Goal: Transaction & Acquisition: Purchase product/service

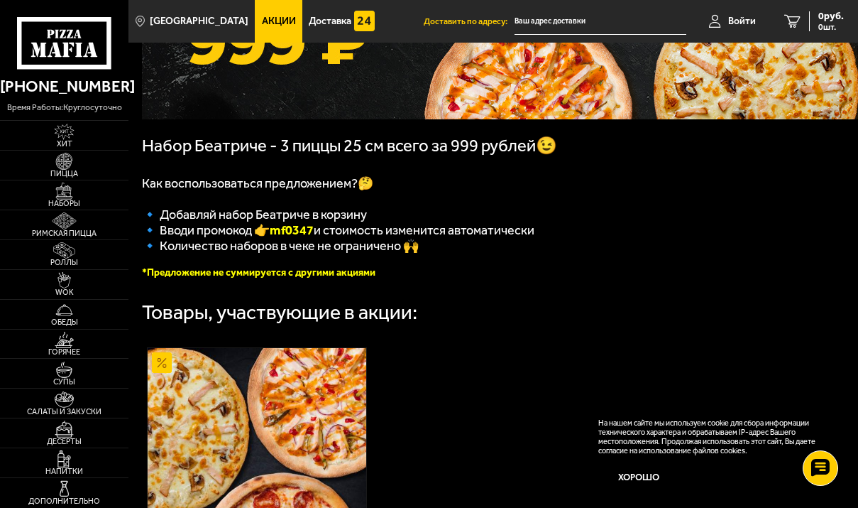
scroll to position [213, 0]
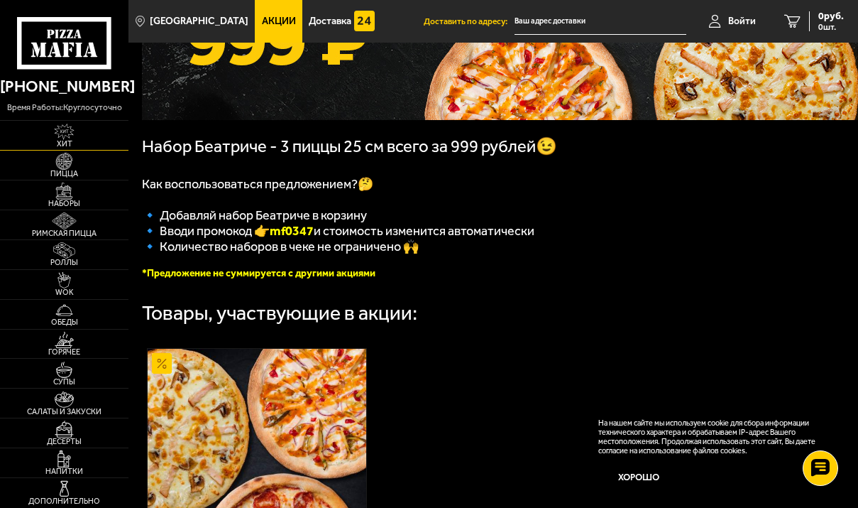
click at [65, 137] on img at bounding box center [64, 132] width 34 height 16
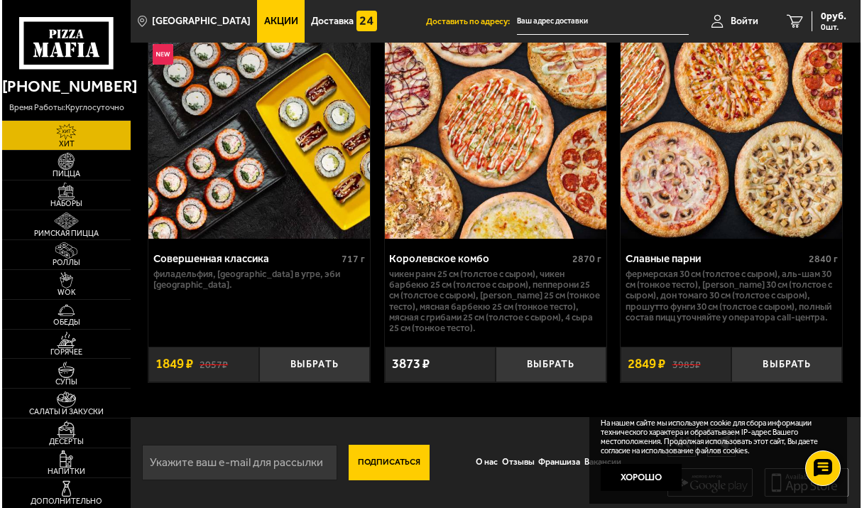
scroll to position [1582, 0]
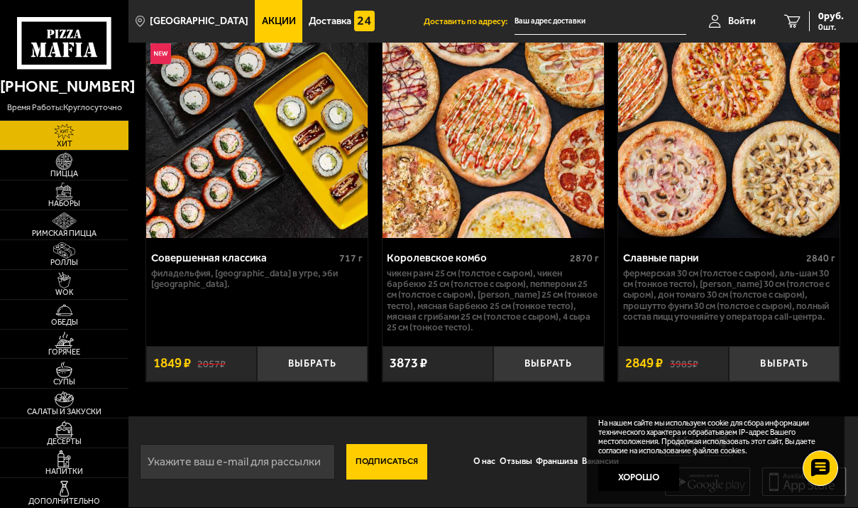
click at [683, 185] on img at bounding box center [728, 125] width 221 height 226
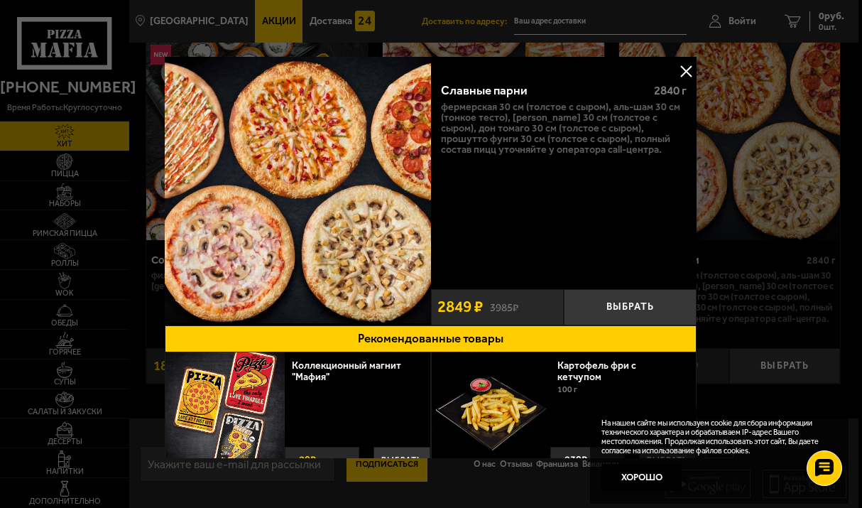
click at [684, 70] on button at bounding box center [686, 70] width 21 height 21
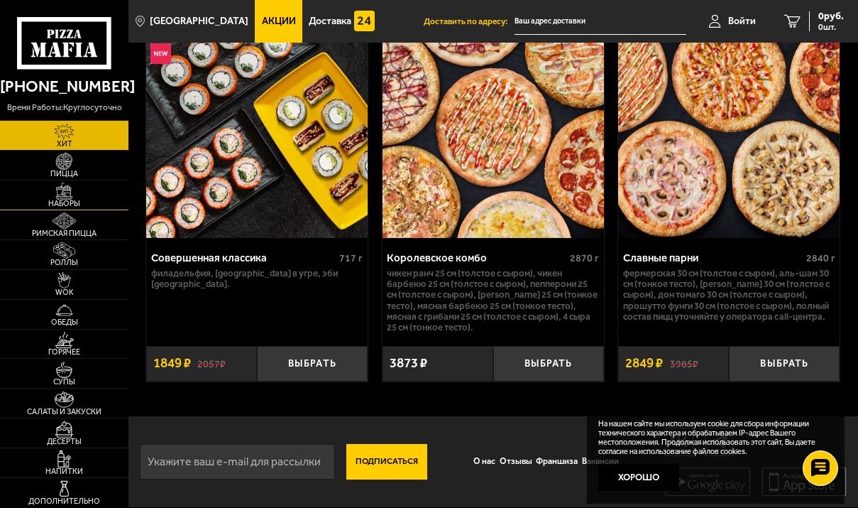
click at [70, 192] on img at bounding box center [64, 190] width 34 height 16
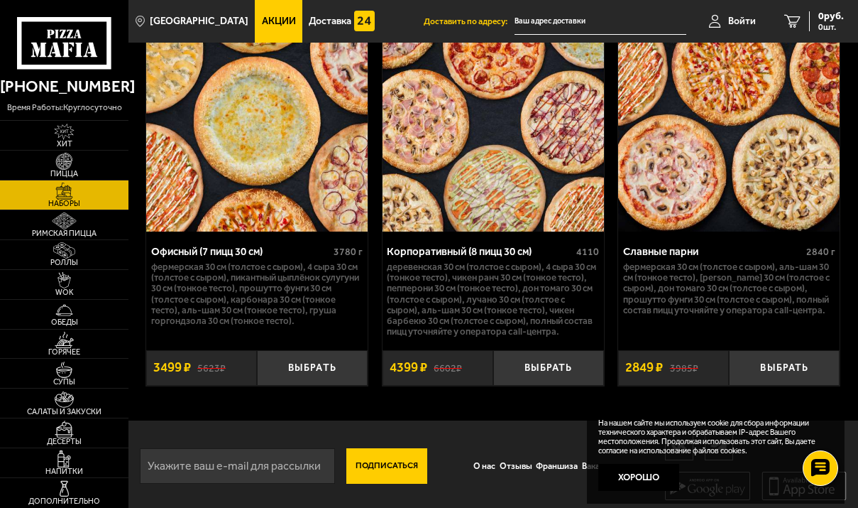
scroll to position [3743, 0]
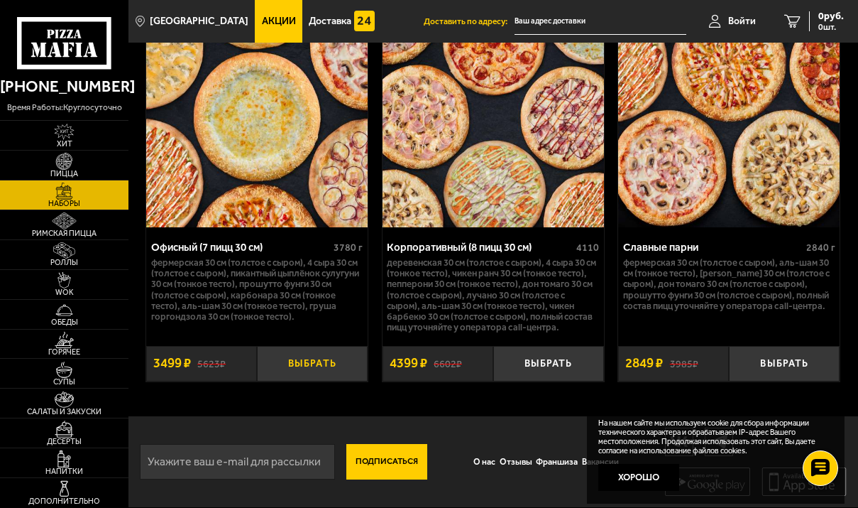
click at [311, 361] on button "Выбрать" at bounding box center [312, 363] width 111 height 35
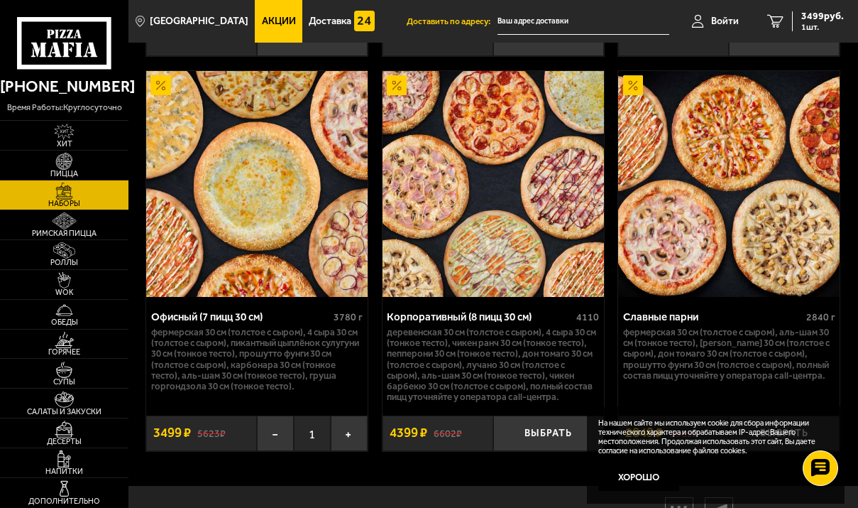
scroll to position [3672, 0]
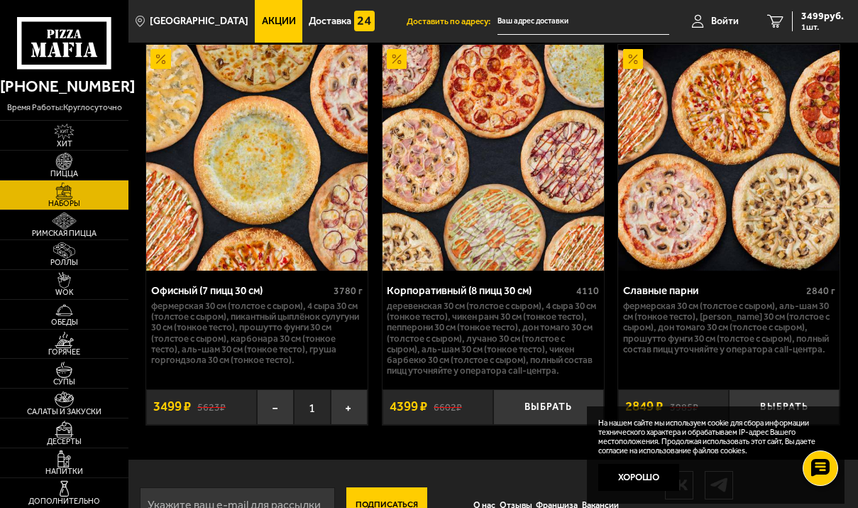
click at [267, 16] on span "Акции" at bounding box center [279, 21] width 34 height 10
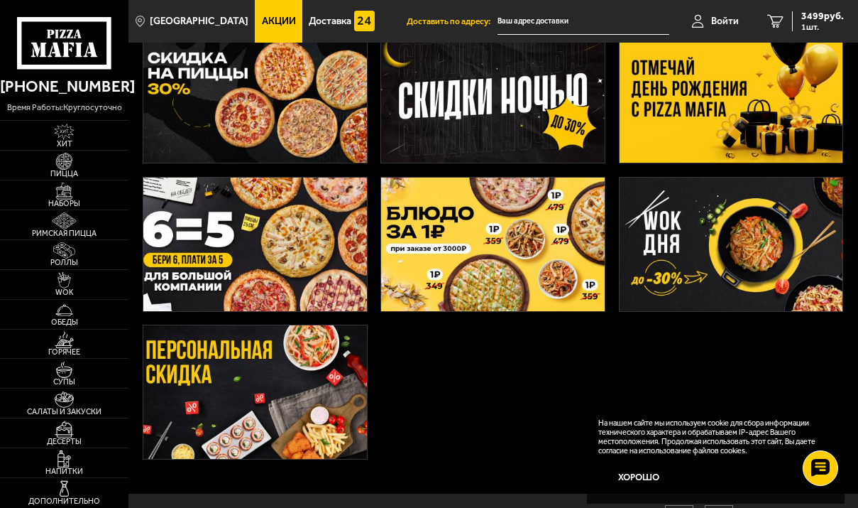
scroll to position [71, 0]
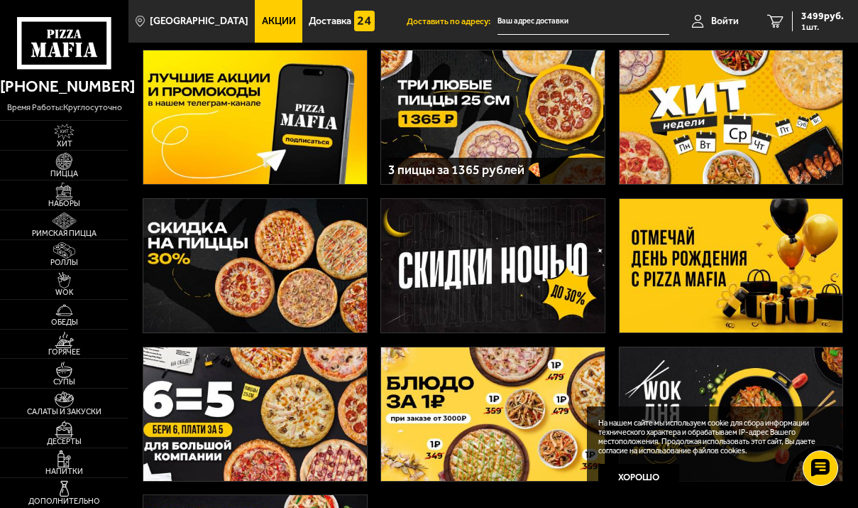
click at [694, 248] on img at bounding box center [731, 265] width 223 height 133
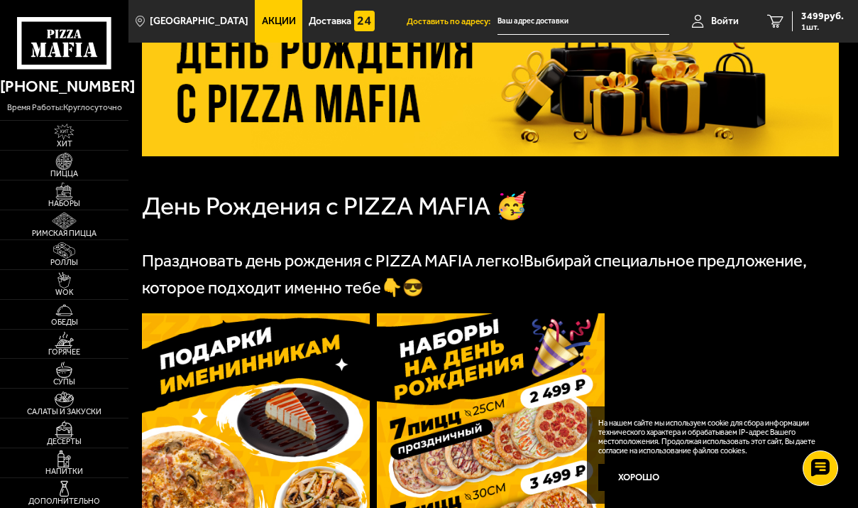
scroll to position [142, 0]
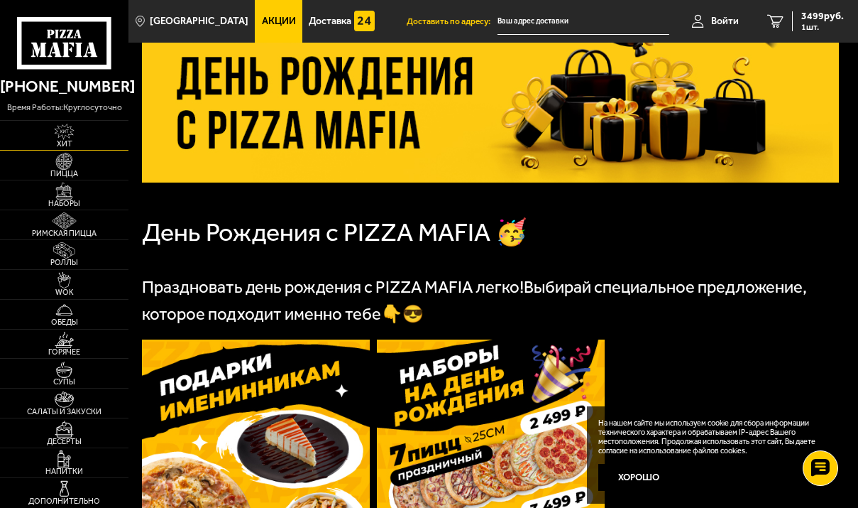
click at [67, 133] on img at bounding box center [64, 132] width 34 height 16
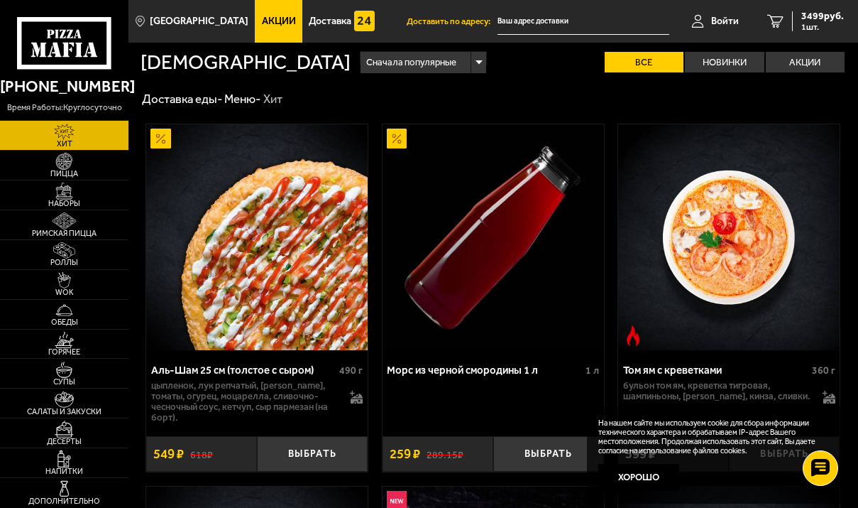
click at [262, 21] on span "Акции" at bounding box center [279, 21] width 34 height 10
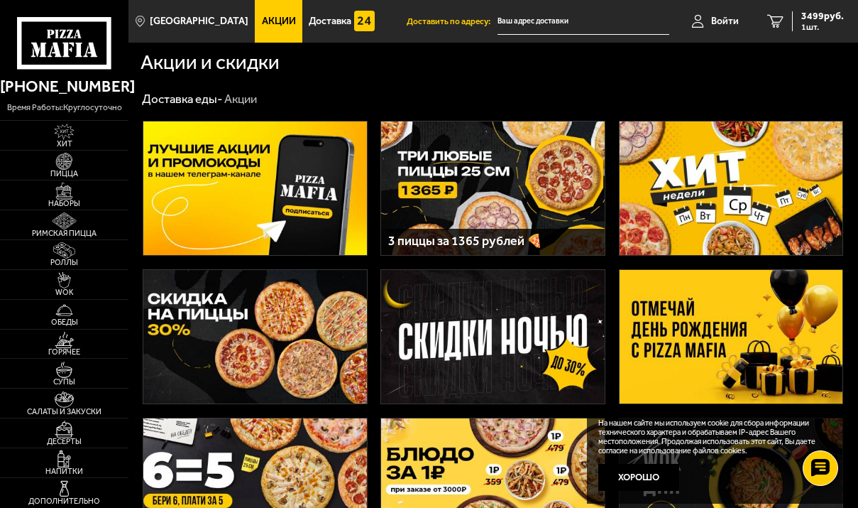
click at [278, 190] on img at bounding box center [254, 187] width 223 height 133
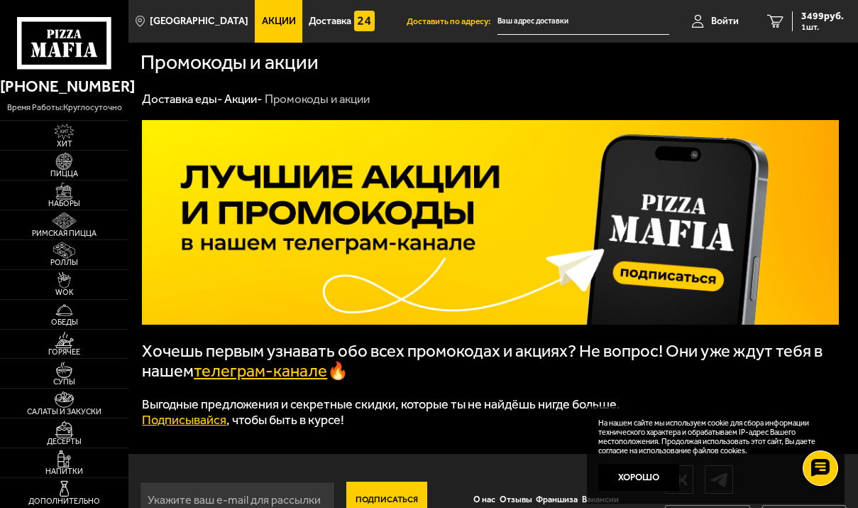
click at [262, 18] on span "Акции" at bounding box center [279, 21] width 34 height 10
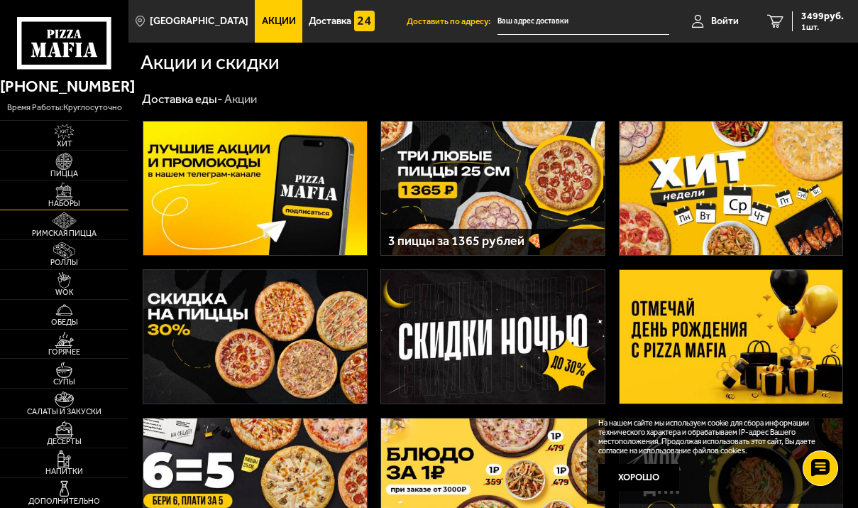
click at [67, 197] on img at bounding box center [64, 190] width 34 height 16
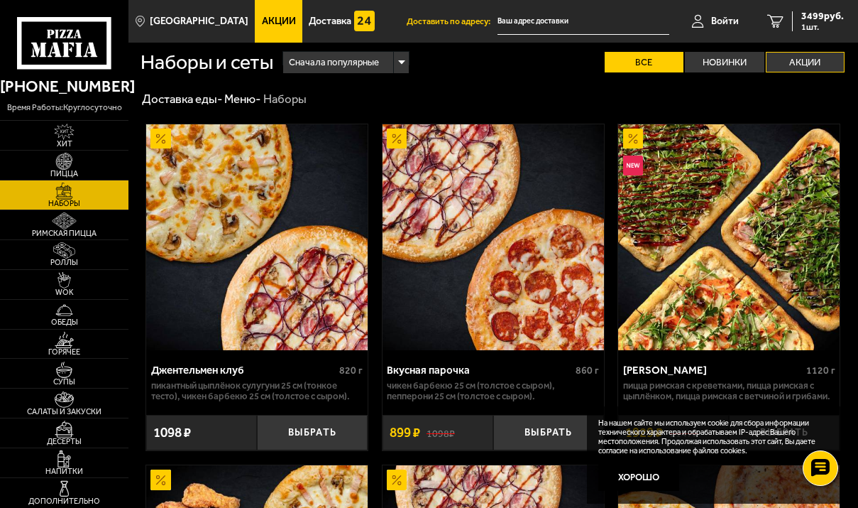
click at [806, 67] on label "Акции" at bounding box center [805, 62] width 79 height 21
click at [0, 0] on input "Акции" at bounding box center [0, 0] width 0 height 0
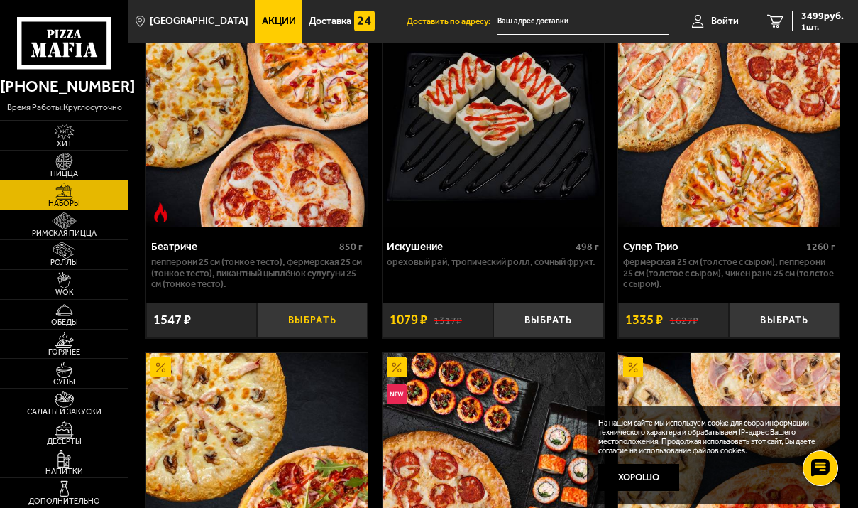
scroll to position [1136, 0]
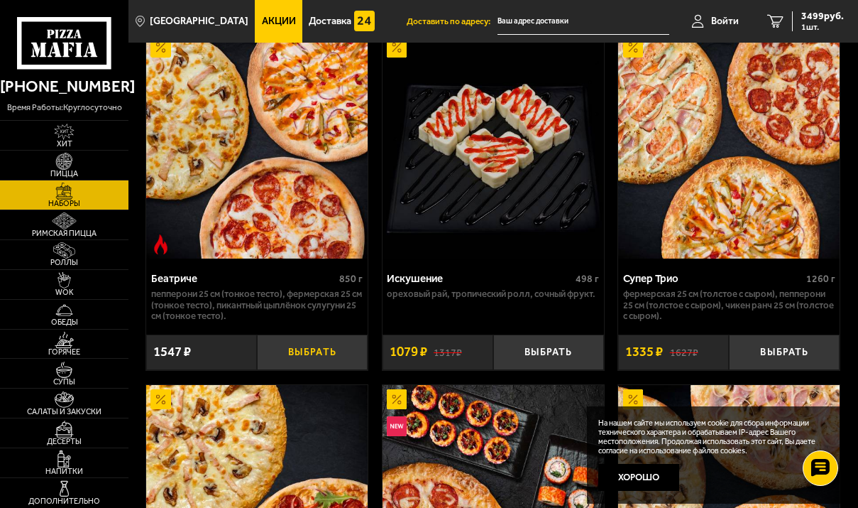
click at [312, 352] on button "Выбрать" at bounding box center [312, 351] width 111 height 35
click at [346, 354] on button "+" at bounding box center [349, 351] width 37 height 35
click at [811, 18] on span "6593 руб." at bounding box center [822, 16] width 43 height 10
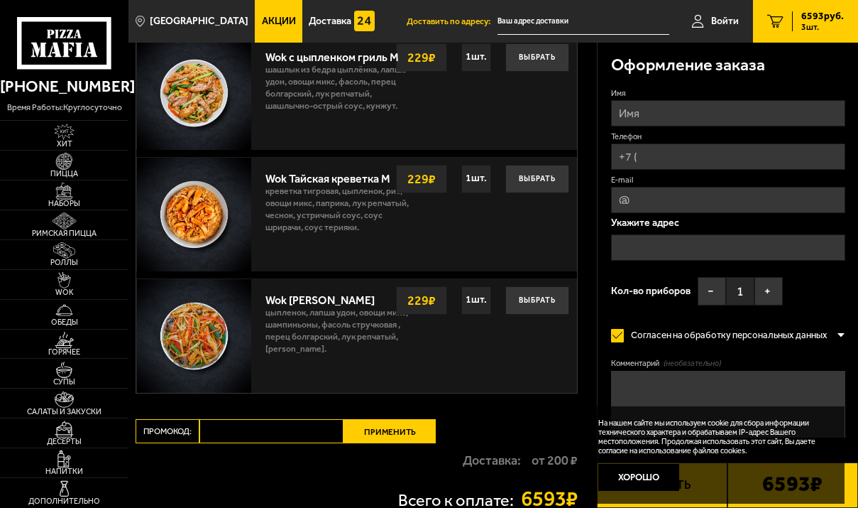
scroll to position [1136, 0]
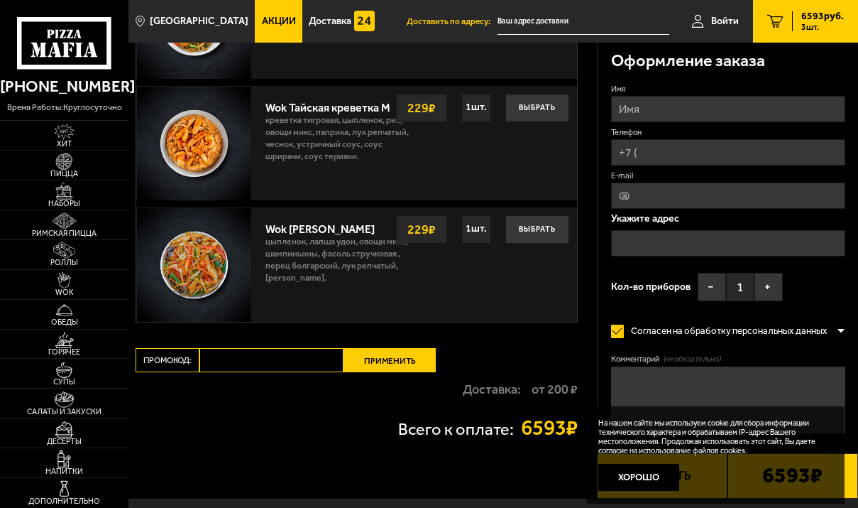
click at [224, 368] on input "Промокод:" at bounding box center [271, 360] width 144 height 24
type input "mfo347"
click at [406, 365] on button "Применить" at bounding box center [390, 360] width 92 height 24
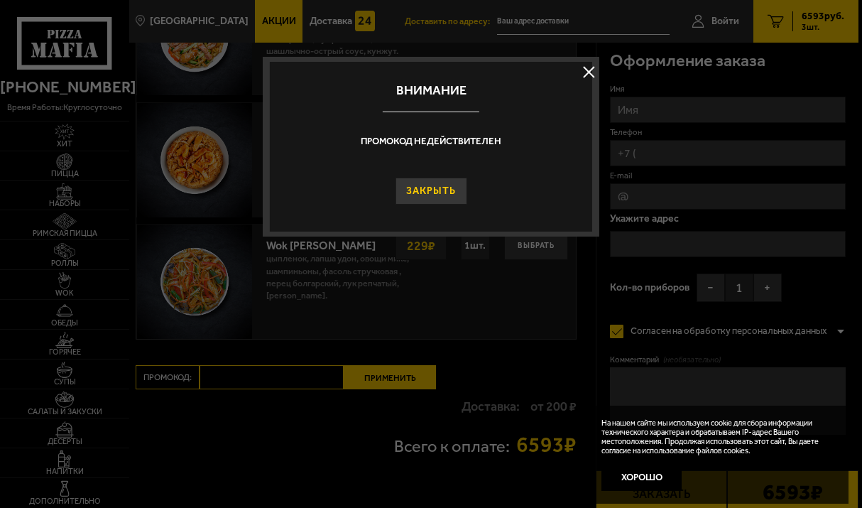
click at [442, 189] on button "Закрыть" at bounding box center [431, 190] width 72 height 27
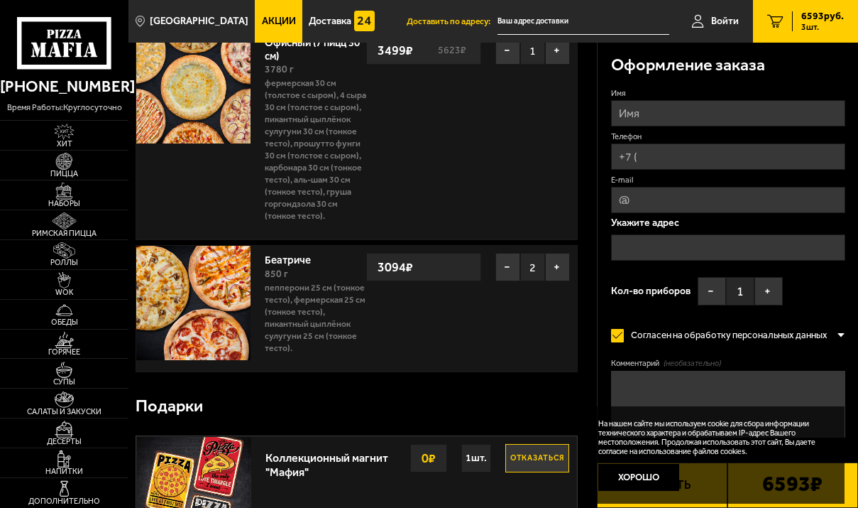
scroll to position [0, 0]
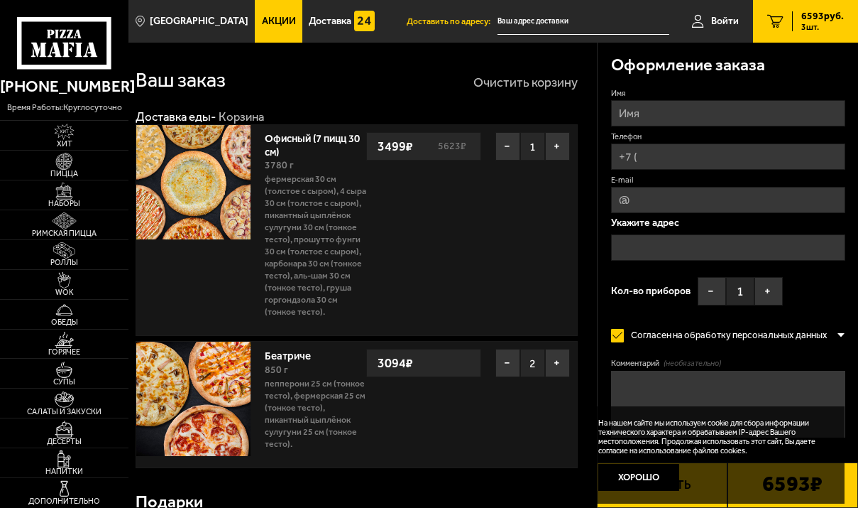
click at [513, 87] on button "Очистить корзину" at bounding box center [526, 82] width 104 height 13
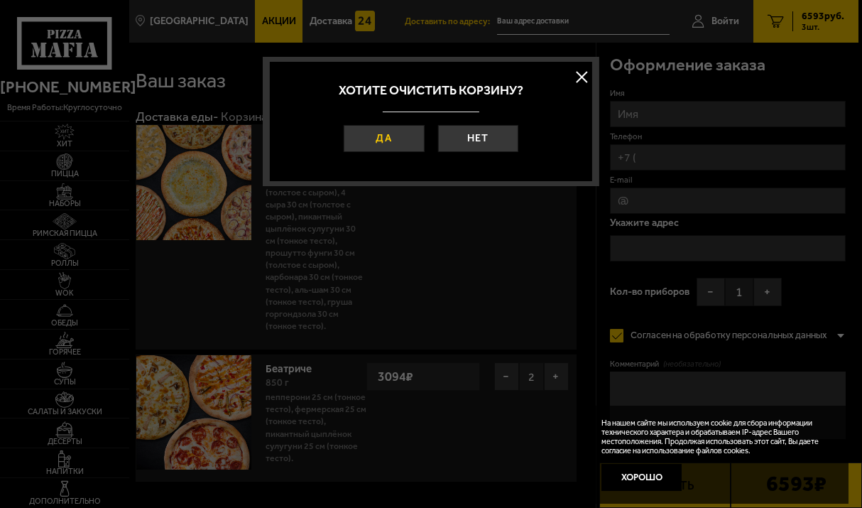
click at [389, 138] on button "Да" at bounding box center [384, 138] width 81 height 27
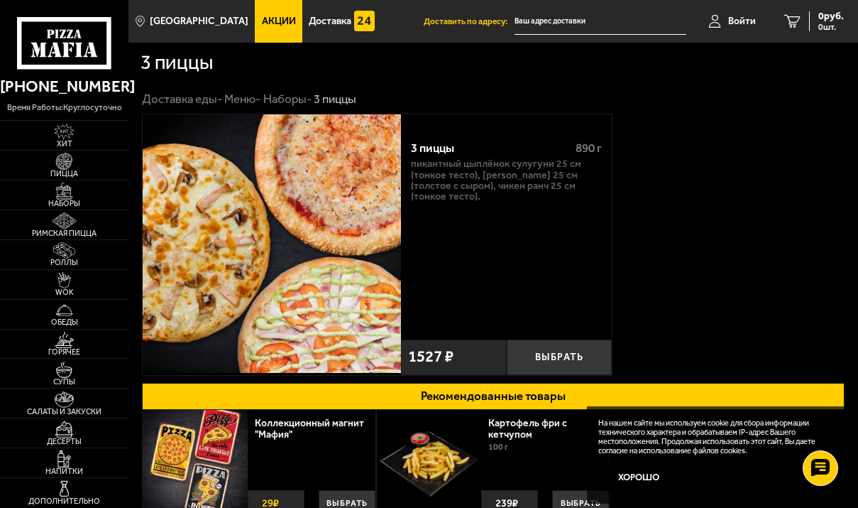
scroll to position [71, 0]
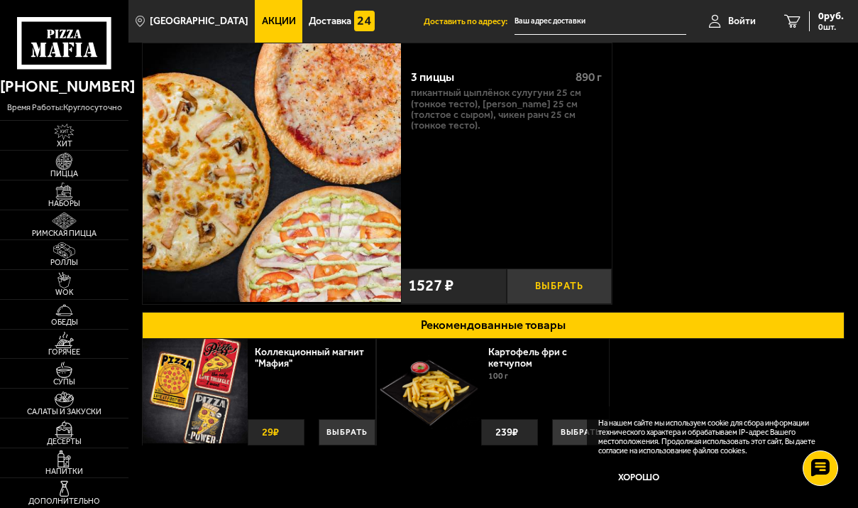
click at [554, 283] on button "Выбрать" at bounding box center [560, 285] width 106 height 35
click at [596, 281] on button "+" at bounding box center [594, 285] width 35 height 35
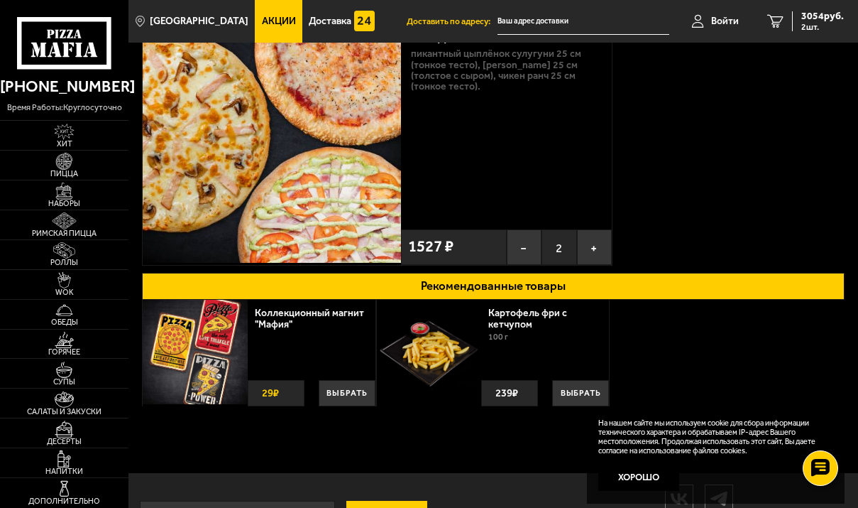
scroll to position [0, 0]
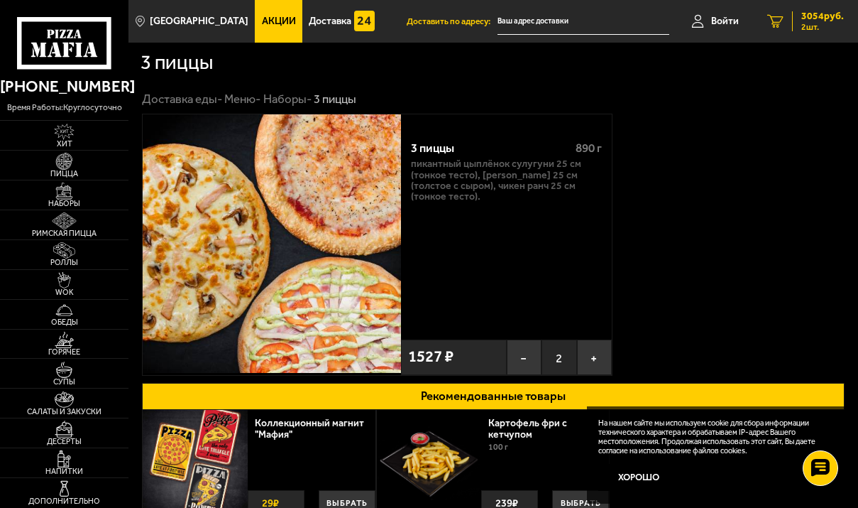
click at [777, 17] on icon "2" at bounding box center [775, 21] width 16 height 13
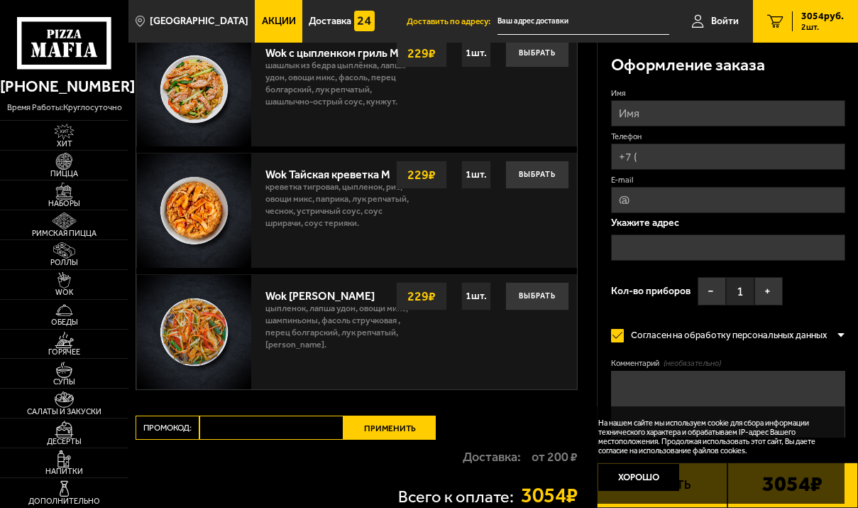
scroll to position [923, 0]
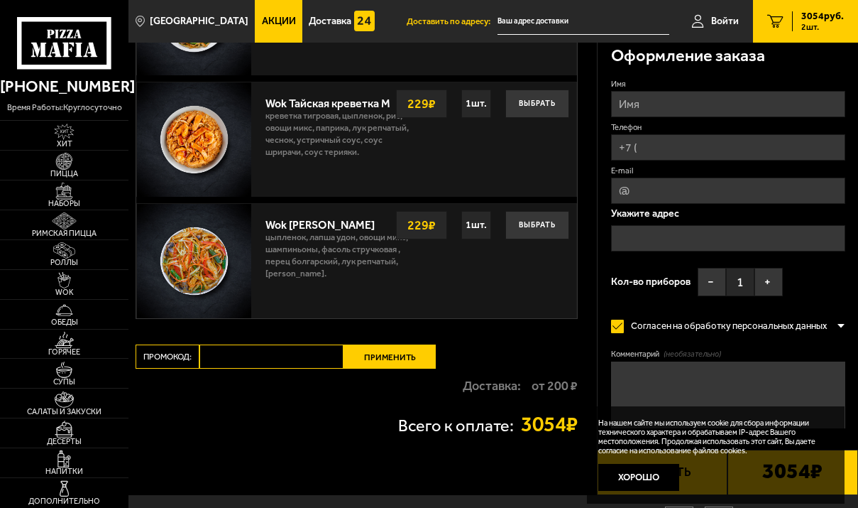
click at [221, 356] on input "Промокод:" at bounding box center [271, 356] width 144 height 24
type input "mfo358"
click at [374, 356] on button "Применить" at bounding box center [390, 356] width 92 height 24
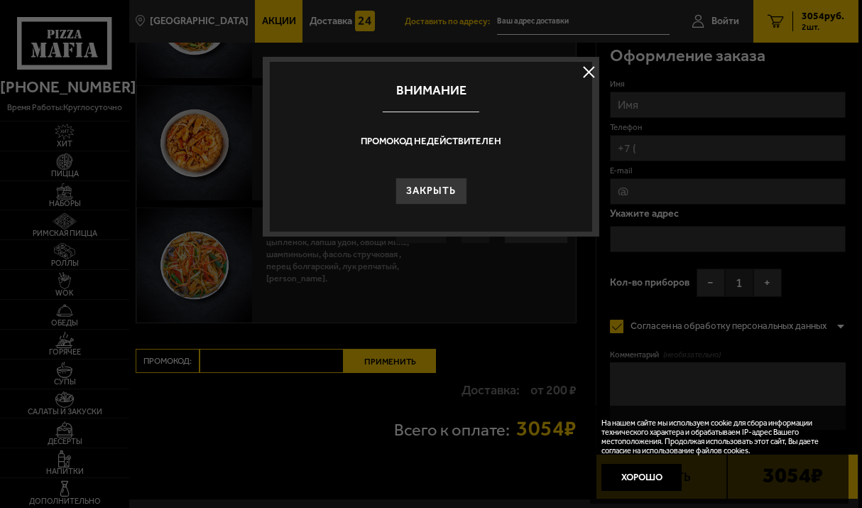
click at [586, 70] on button at bounding box center [588, 71] width 21 height 21
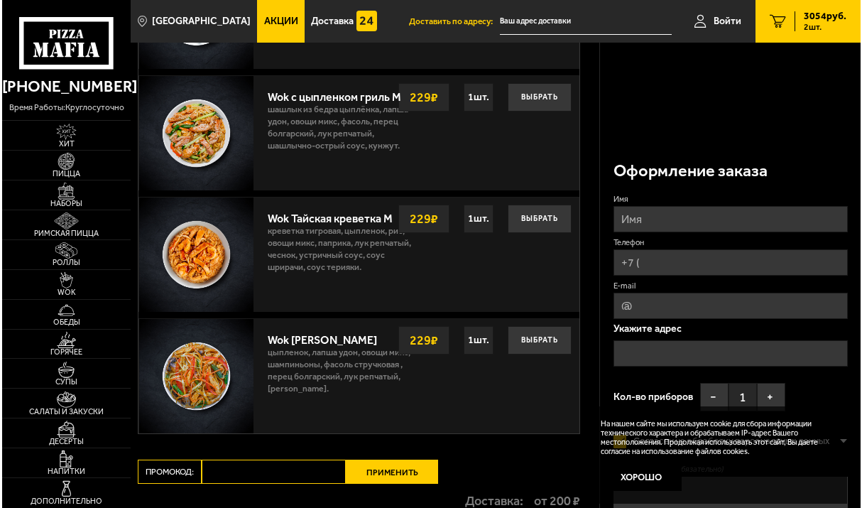
scroll to position [1006, 0]
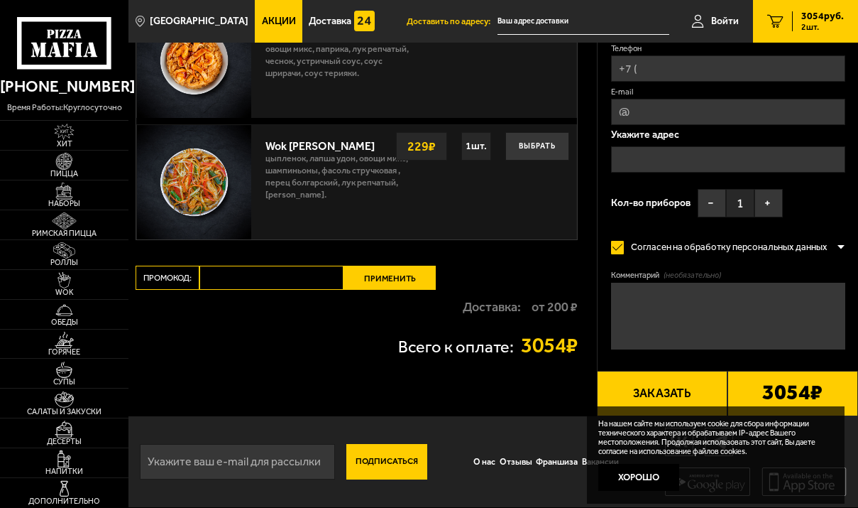
click at [253, 280] on input "Промокод:" at bounding box center [271, 278] width 144 height 24
paste input "mf0367"
type input "mf0367"
click at [383, 273] on button "Применить" at bounding box center [390, 278] width 92 height 24
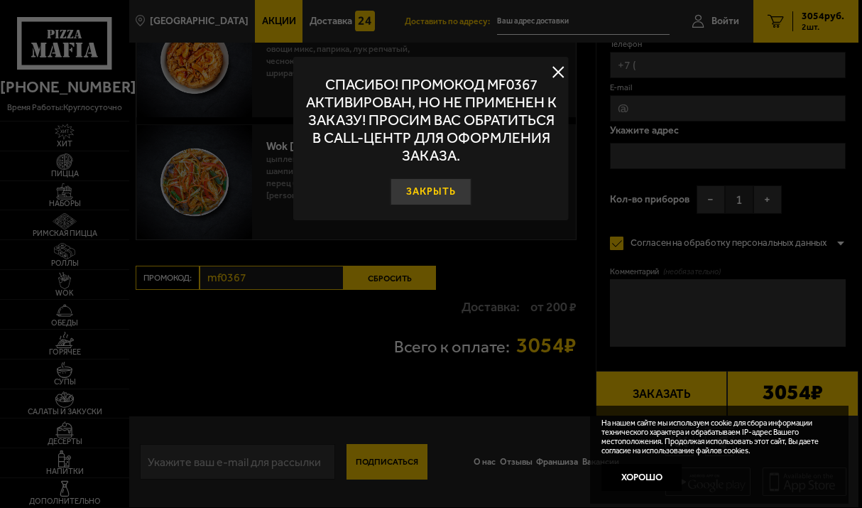
click at [434, 190] on button "Закрыть" at bounding box center [430, 191] width 81 height 27
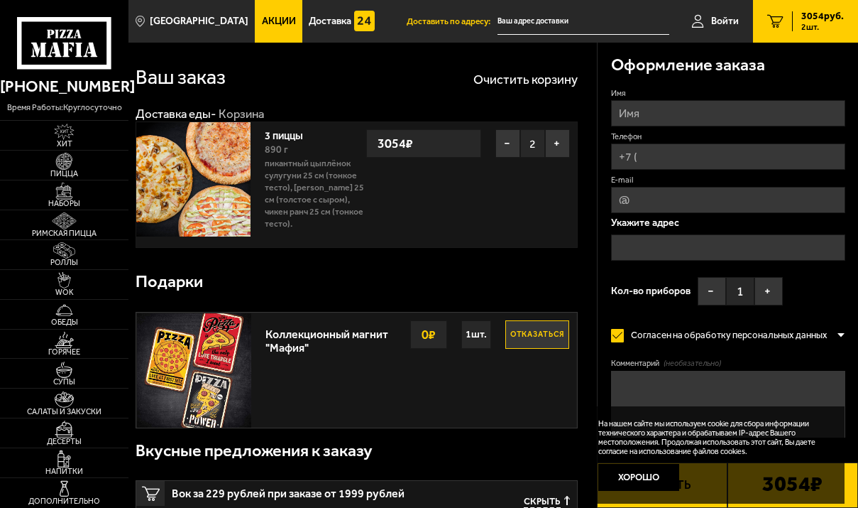
scroll to position [0, 0]
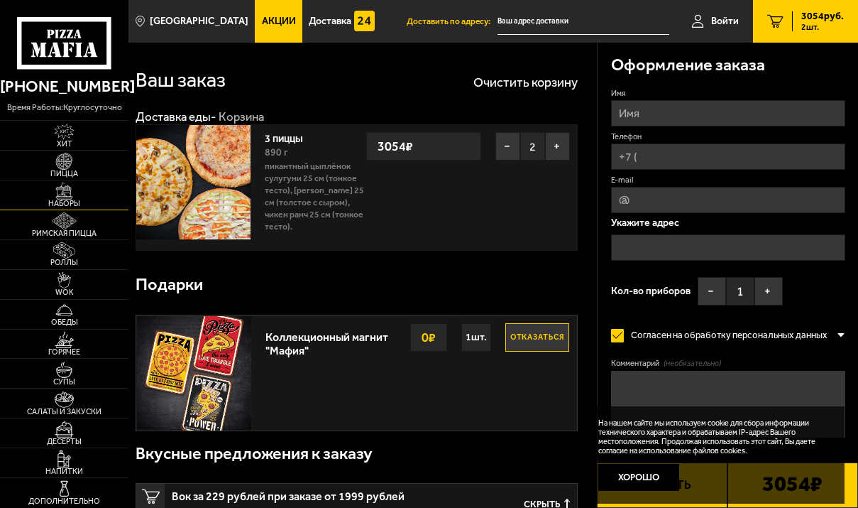
click at [71, 196] on img at bounding box center [64, 190] width 34 height 16
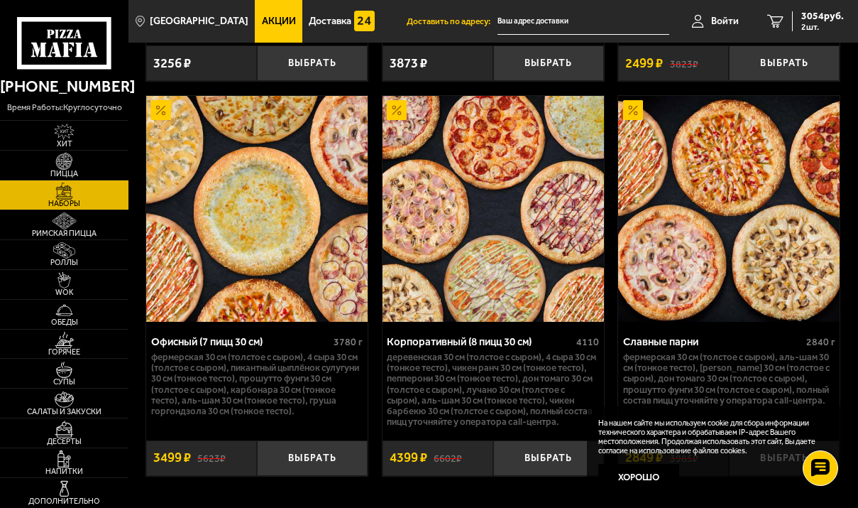
scroll to position [3692, 0]
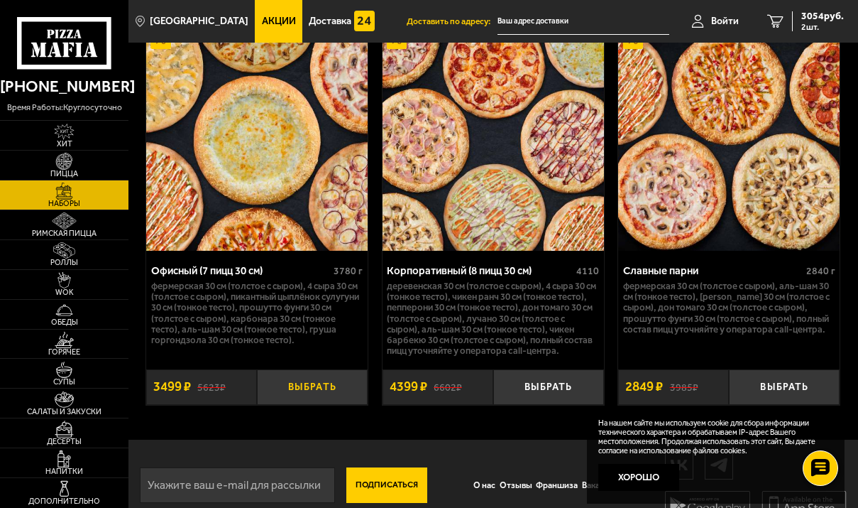
click at [318, 405] on button "Выбрать" at bounding box center [312, 386] width 111 height 35
click at [777, 22] on icon "3" at bounding box center [775, 21] width 16 height 13
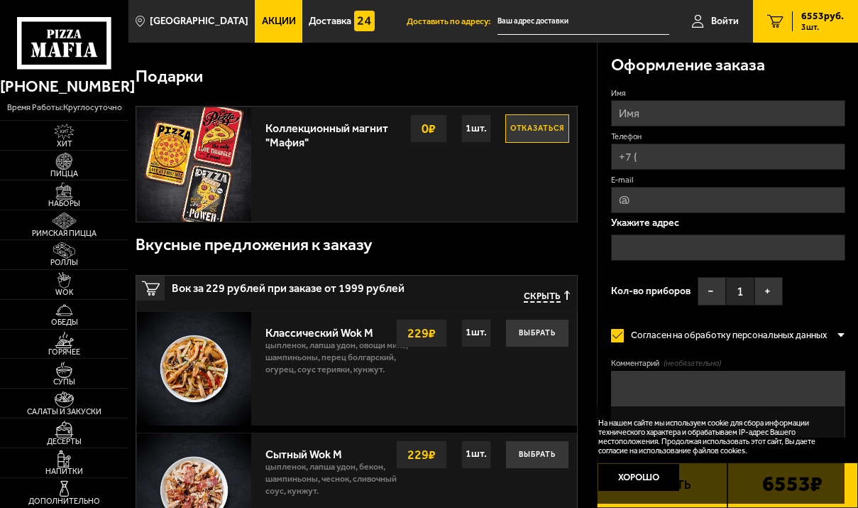
scroll to position [426, 0]
click at [724, 18] on span "Войти" at bounding box center [725, 21] width 28 height 10
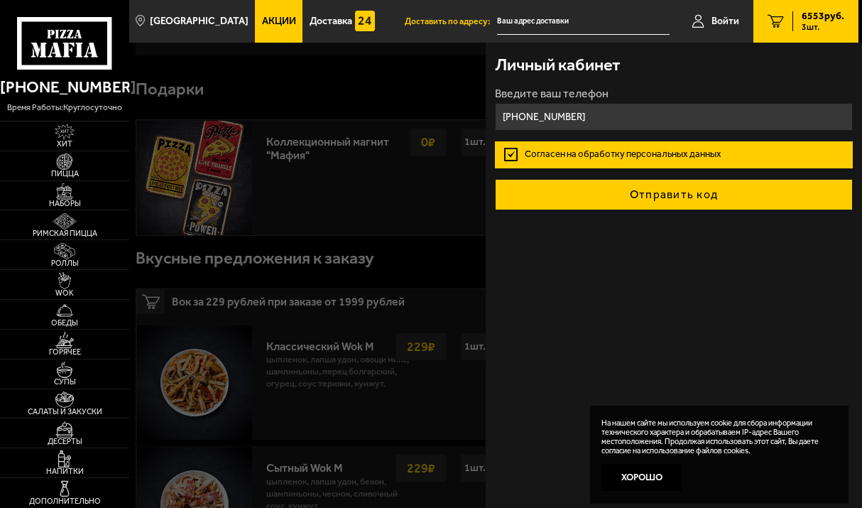
type input "[PHONE_NUMBER]"
click at [683, 197] on button "Отправить код" at bounding box center [674, 194] width 359 height 31
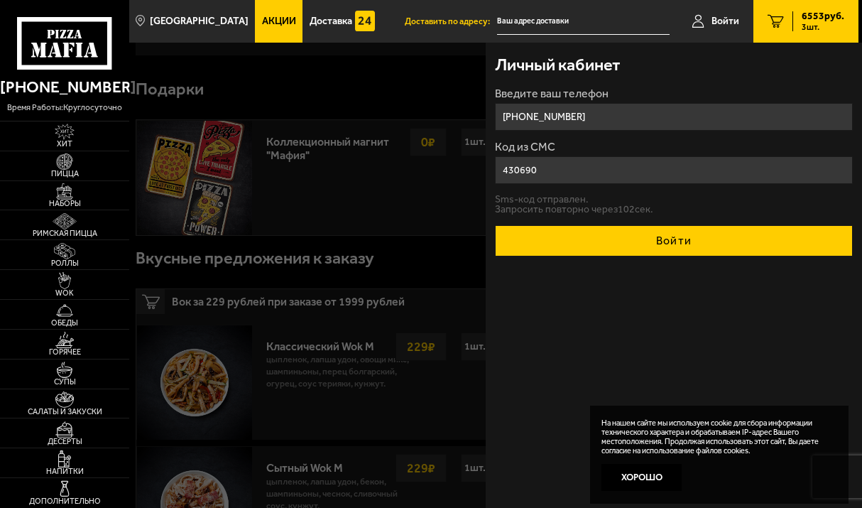
type input "430690"
click at [681, 234] on button "Войти" at bounding box center [674, 240] width 359 height 31
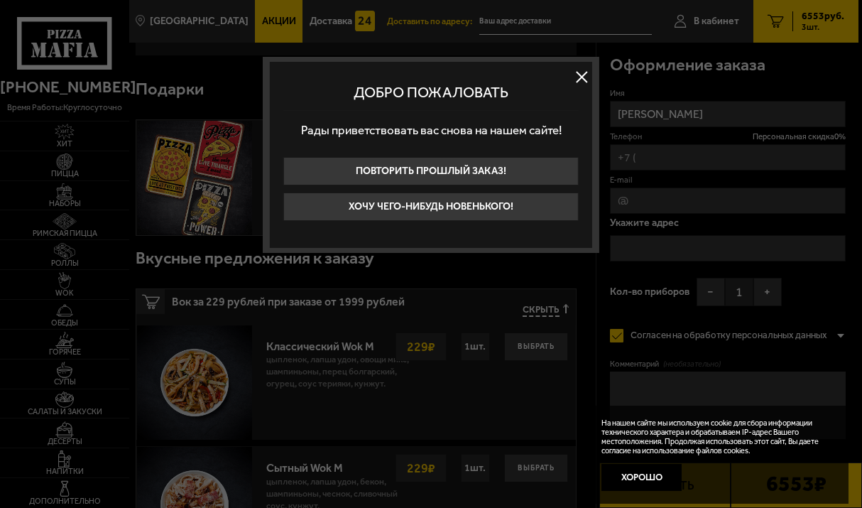
type input "[PHONE_NUMBER]"
type input "[STREET_ADDRESS]"
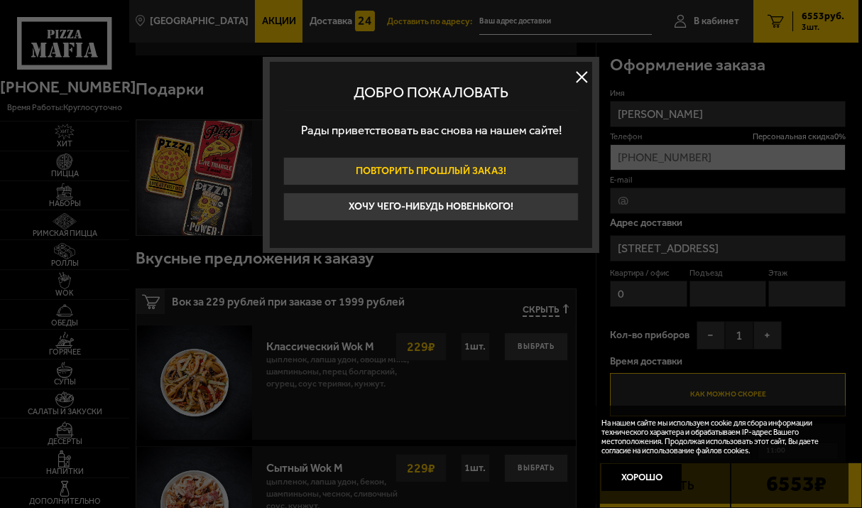
click at [424, 170] on button "Повторить прошлый заказ!" at bounding box center [430, 171] width 295 height 28
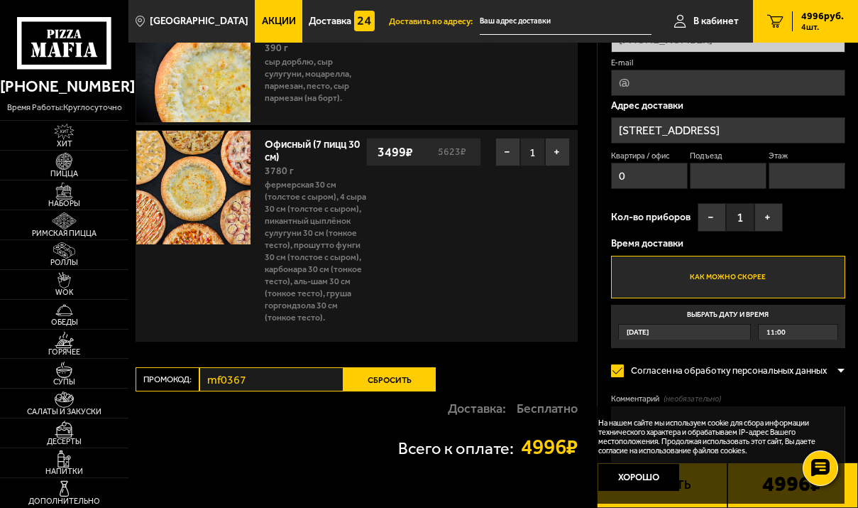
scroll to position [142, 0]
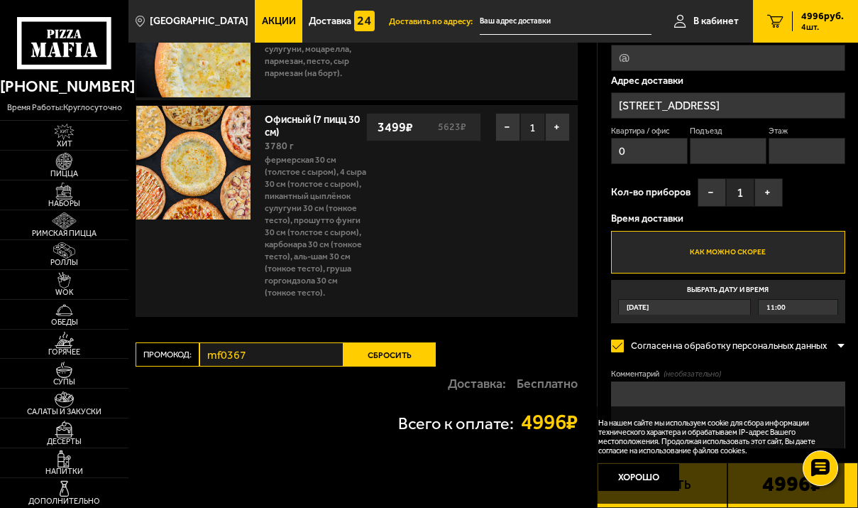
click at [685, 310] on div "[DATE]" at bounding box center [684, 308] width 131 height 16
click at [0, 0] on input "Выбрать дату и время [DATE] 11:00" at bounding box center [0, 0] width 0 height 0
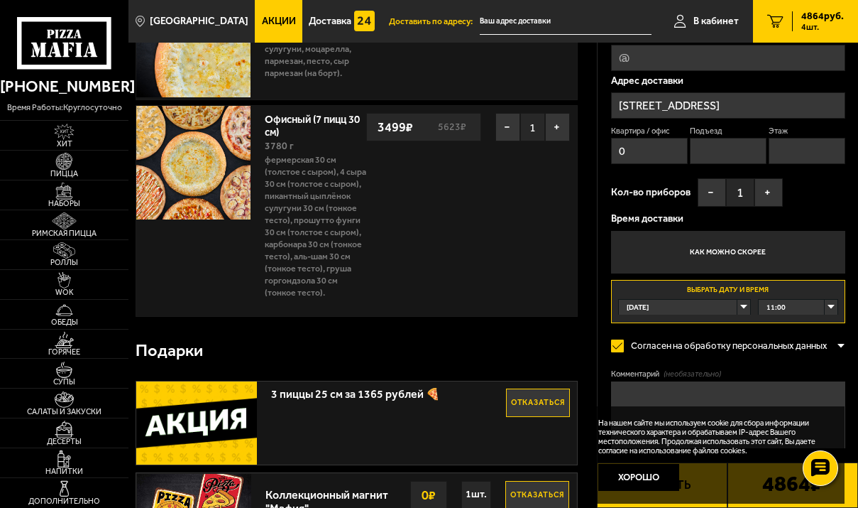
click at [739, 306] on div "[DATE]" at bounding box center [684, 308] width 131 height 16
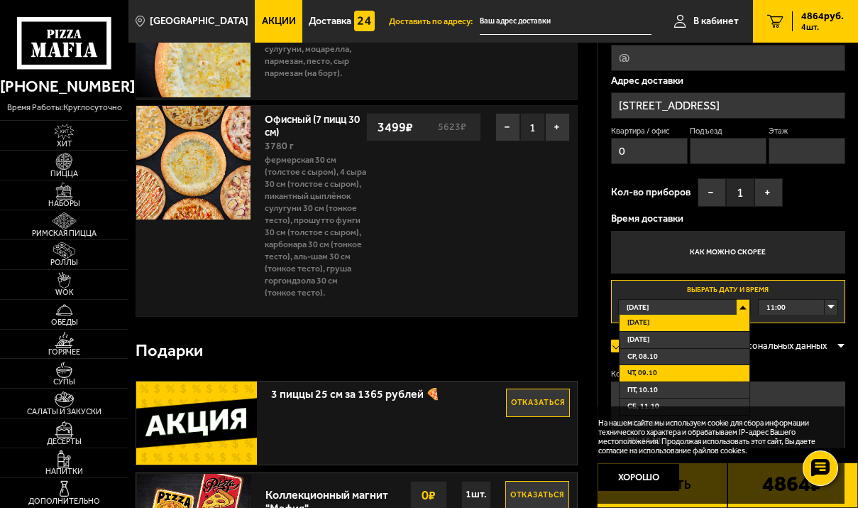
click at [664, 372] on li "чт, 09.10" at bounding box center [685, 373] width 130 height 17
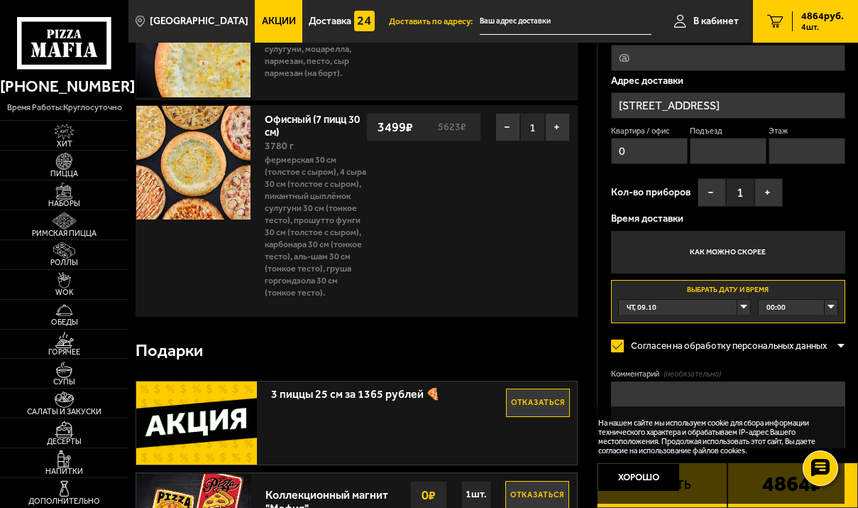
click at [830, 307] on div "00:00" at bounding box center [798, 308] width 79 height 16
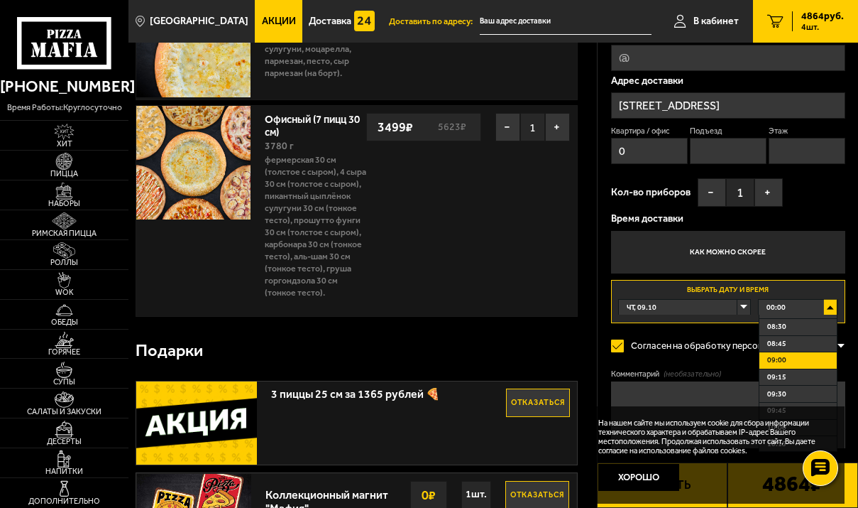
scroll to position [568, 0]
click at [804, 378] on li "09:15" at bounding box center [798, 375] width 77 height 17
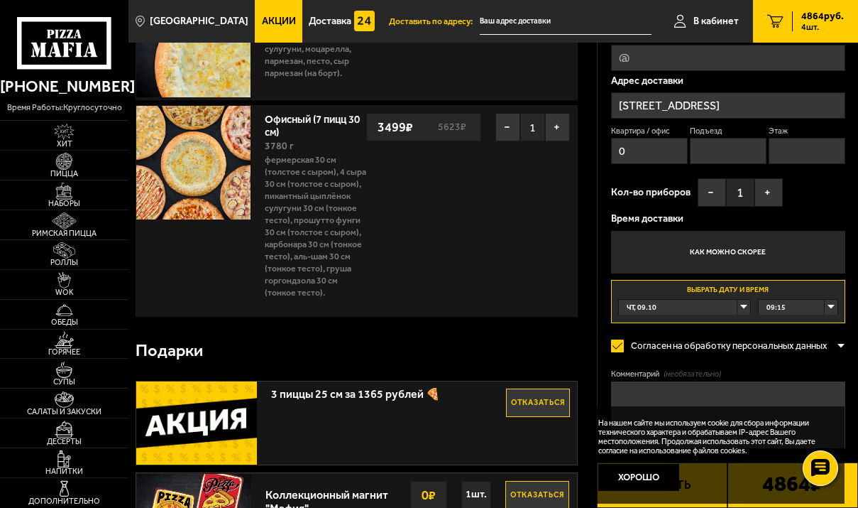
click at [828, 313] on div "09:15" at bounding box center [798, 308] width 79 height 16
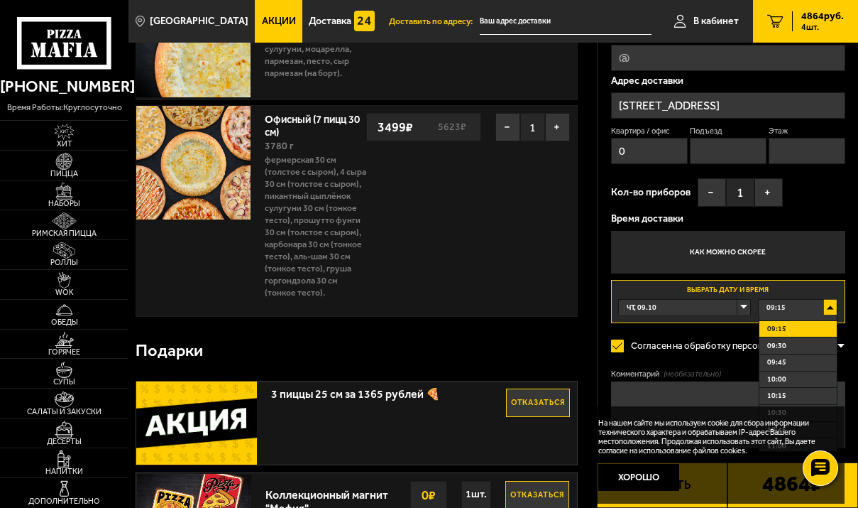
scroll to position [639, 0]
click at [794, 357] on li "10:00" at bounding box center [798, 354] width 77 height 17
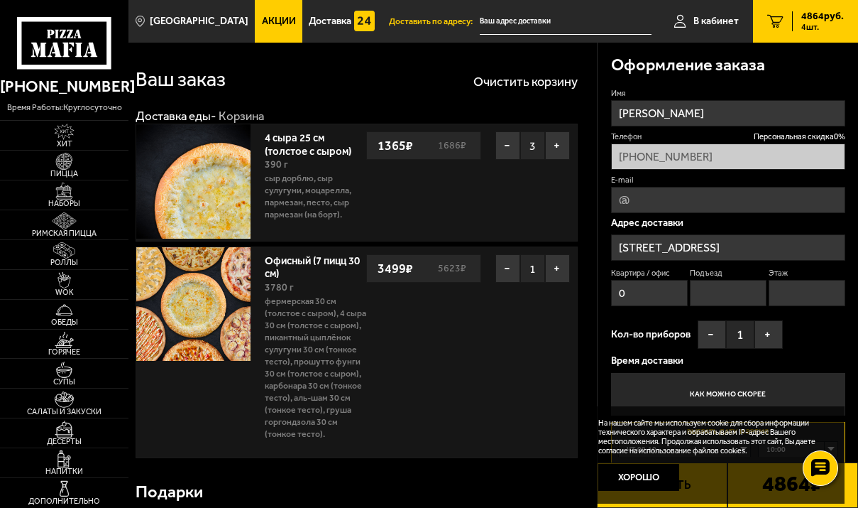
scroll to position [0, 0]
click at [65, 161] on img at bounding box center [64, 161] width 34 height 16
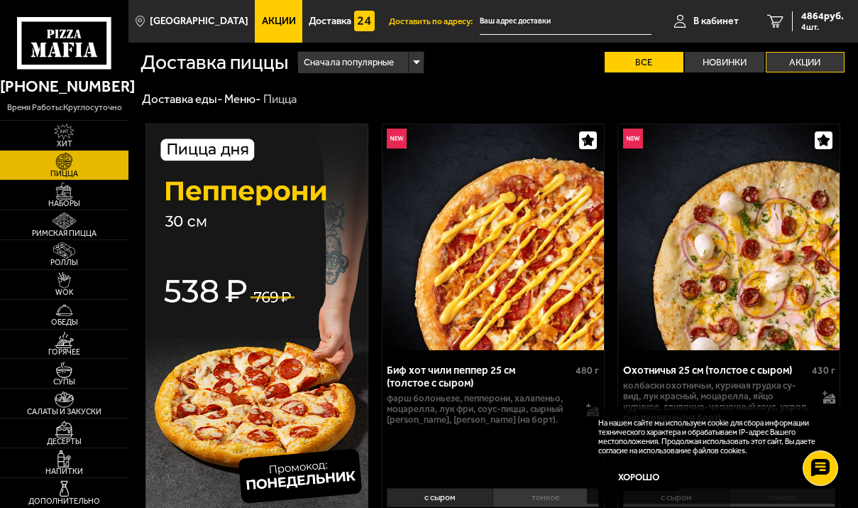
click at [803, 56] on label "Акции" at bounding box center [805, 62] width 79 height 21
click at [0, 0] on input "Акции" at bounding box center [0, 0] width 0 height 0
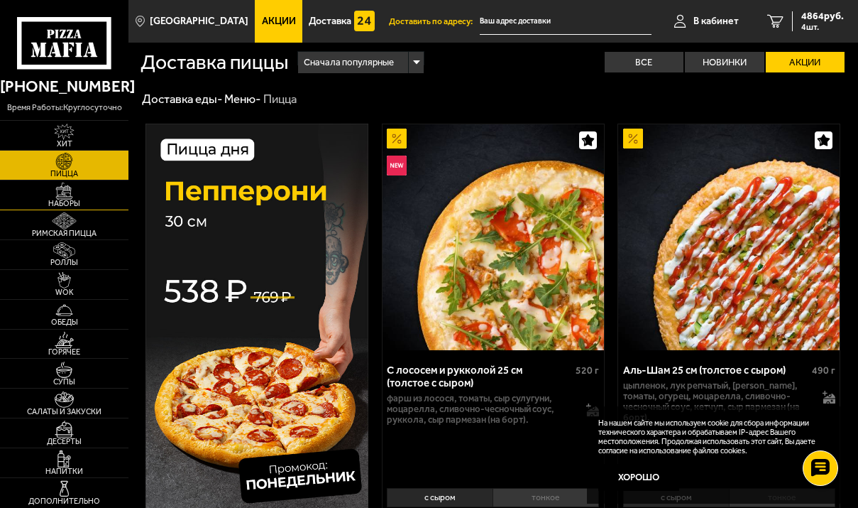
click at [67, 197] on img at bounding box center [64, 190] width 34 height 16
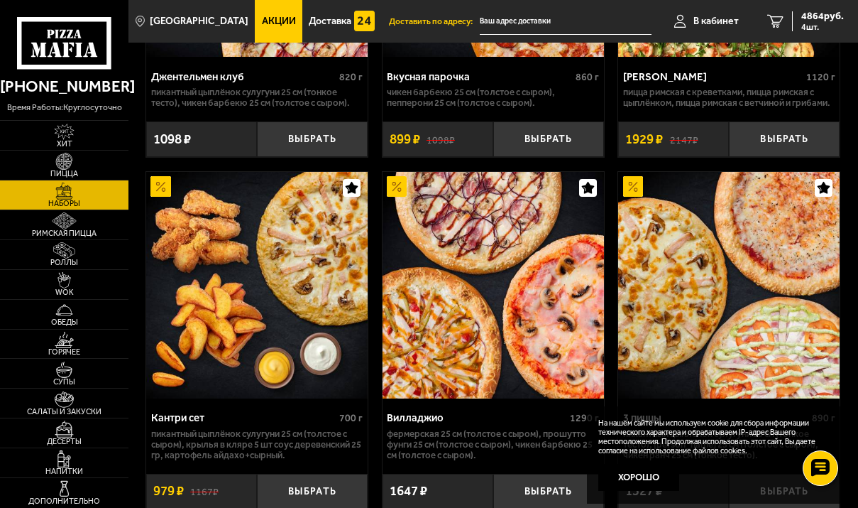
scroll to position [284, 0]
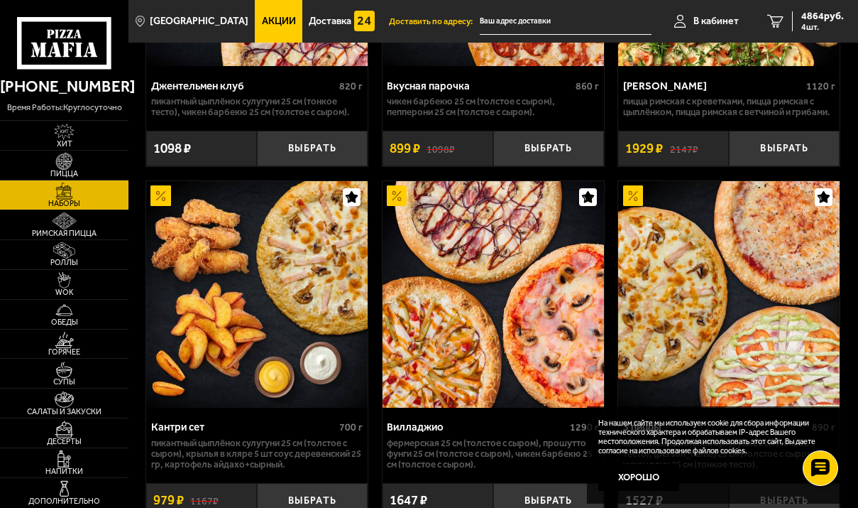
click at [262, 18] on span "Акции" at bounding box center [279, 21] width 34 height 10
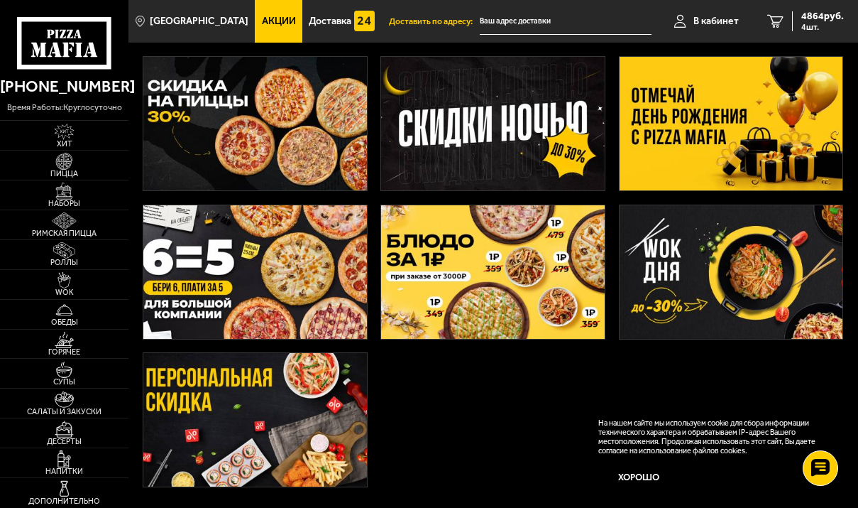
scroll to position [284, 0]
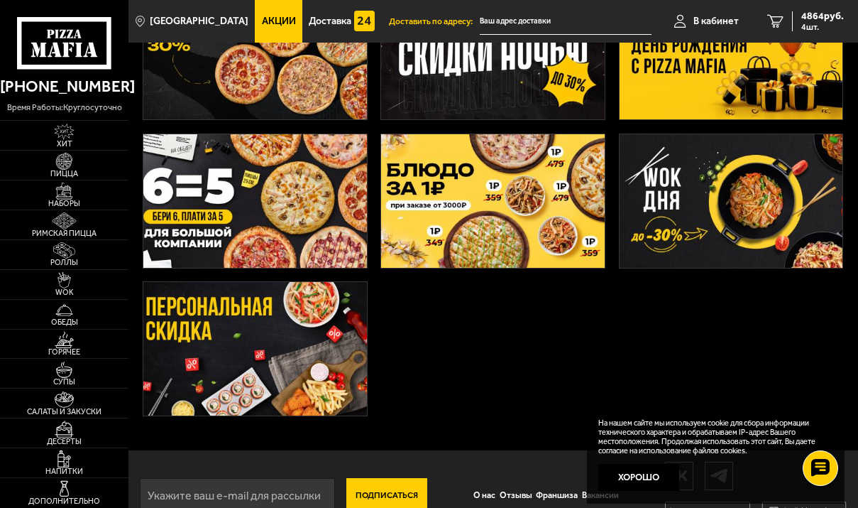
click at [240, 325] on img at bounding box center [254, 348] width 223 height 133
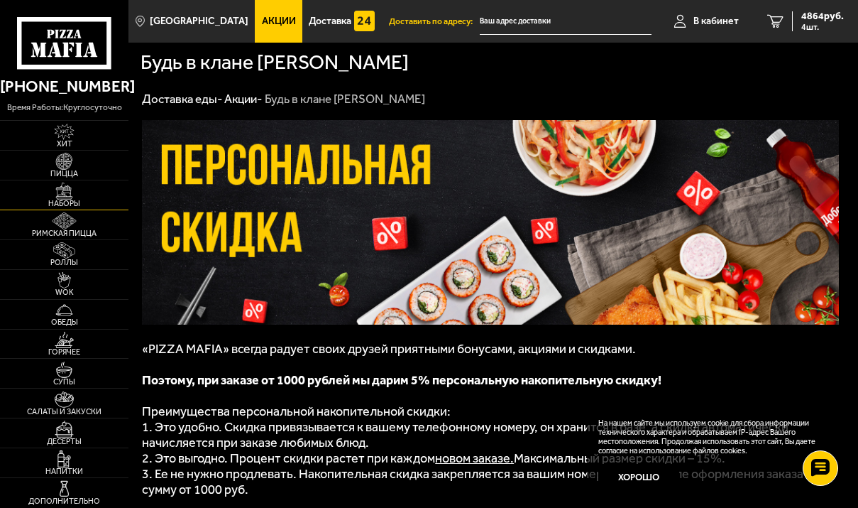
click at [72, 192] on img at bounding box center [64, 190] width 34 height 16
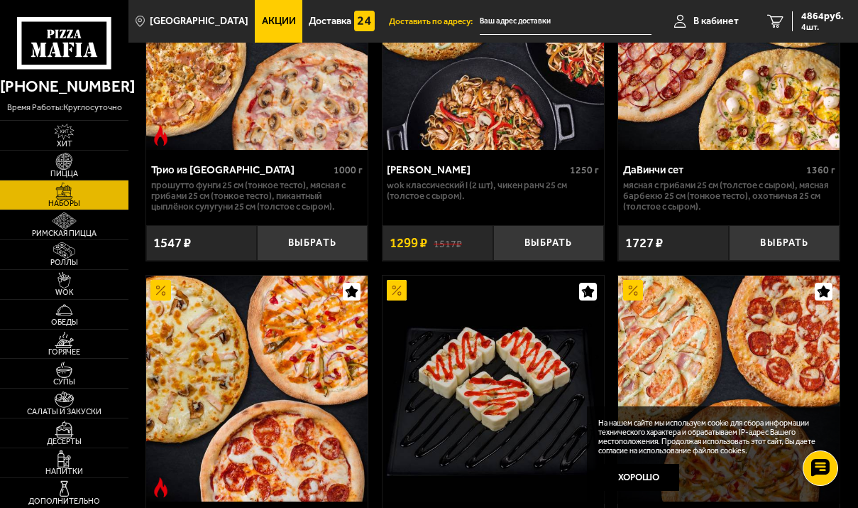
scroll to position [852, 0]
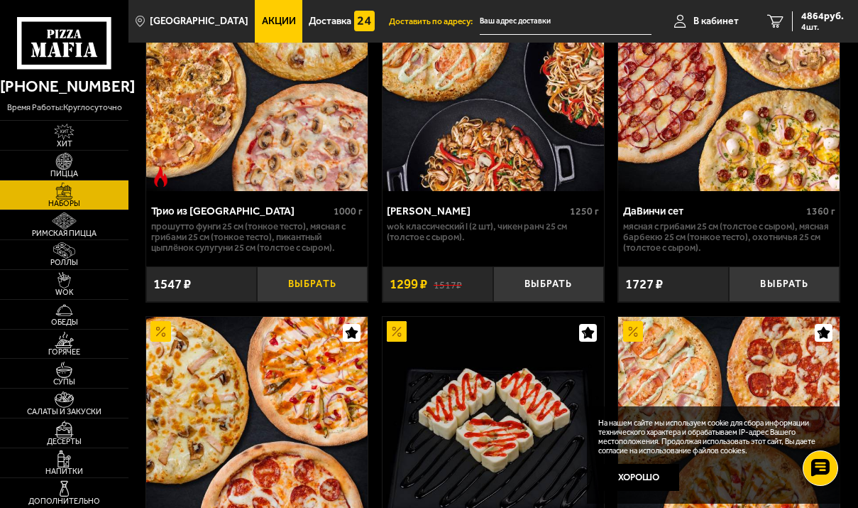
click at [312, 285] on button "Выбрать" at bounding box center [312, 283] width 111 height 35
click at [787, 20] on link "5 5995 руб. 5 шт." at bounding box center [805, 21] width 105 height 43
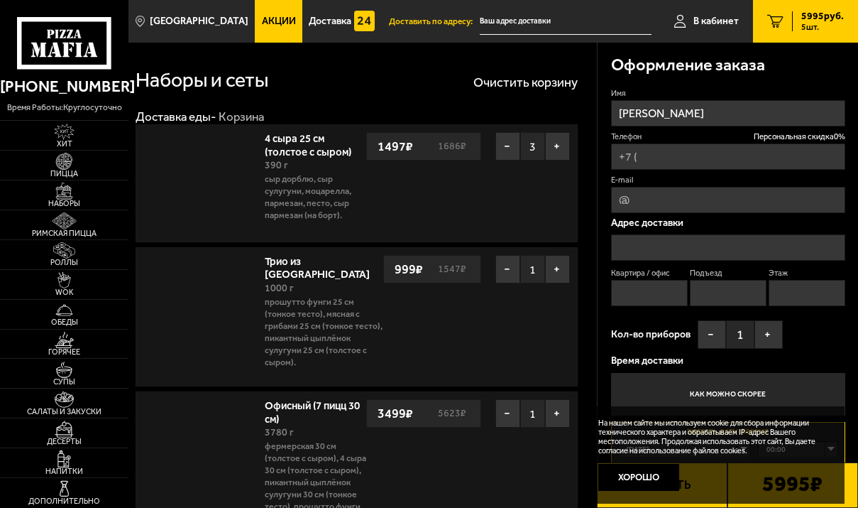
type input "[PHONE_NUMBER]"
type input "[STREET_ADDRESS]"
type input "0"
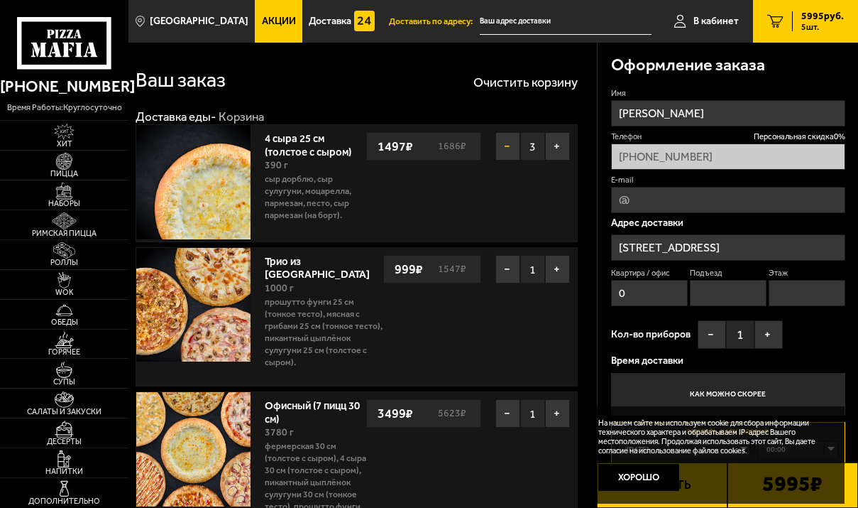
click at [502, 153] on button "−" at bounding box center [508, 146] width 25 height 28
click at [507, 150] on button "−" at bounding box center [508, 146] width 25 height 28
click at [503, 150] on button "−" at bounding box center [508, 146] width 25 height 28
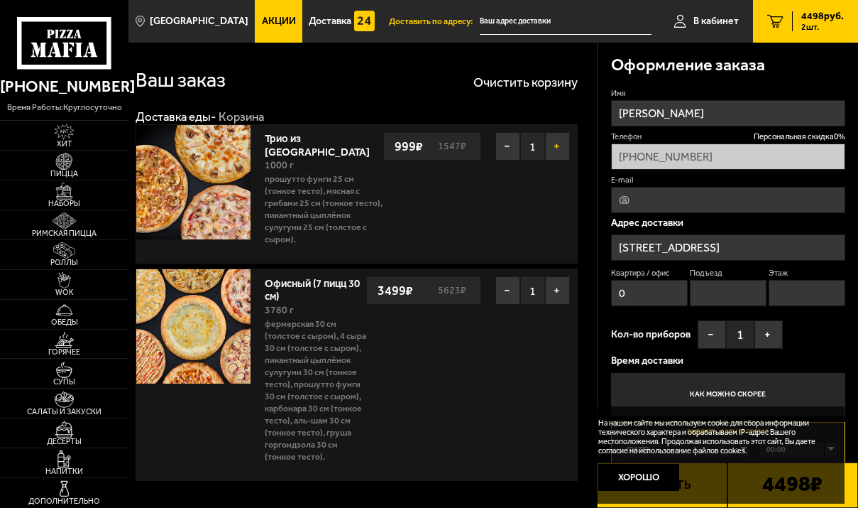
click at [557, 147] on button "+" at bounding box center [557, 146] width 25 height 28
click at [503, 281] on button "−" at bounding box center [508, 290] width 25 height 28
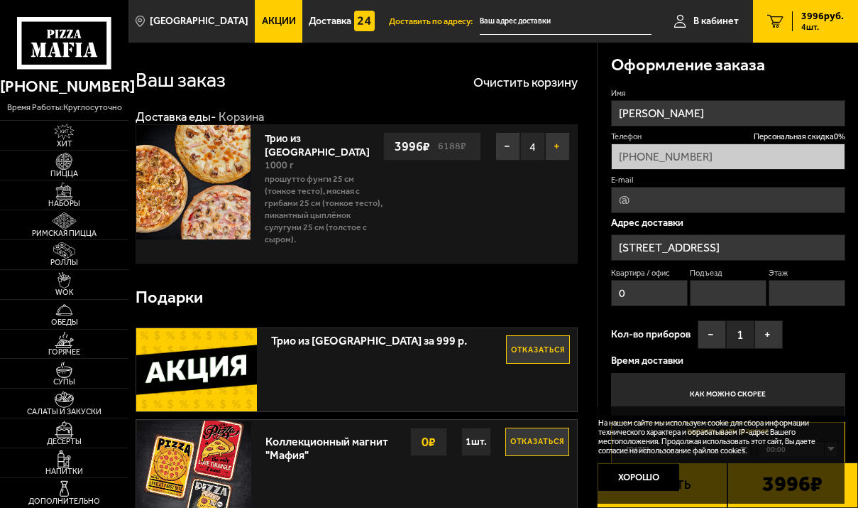
click at [559, 147] on button "+" at bounding box center [557, 146] width 25 height 28
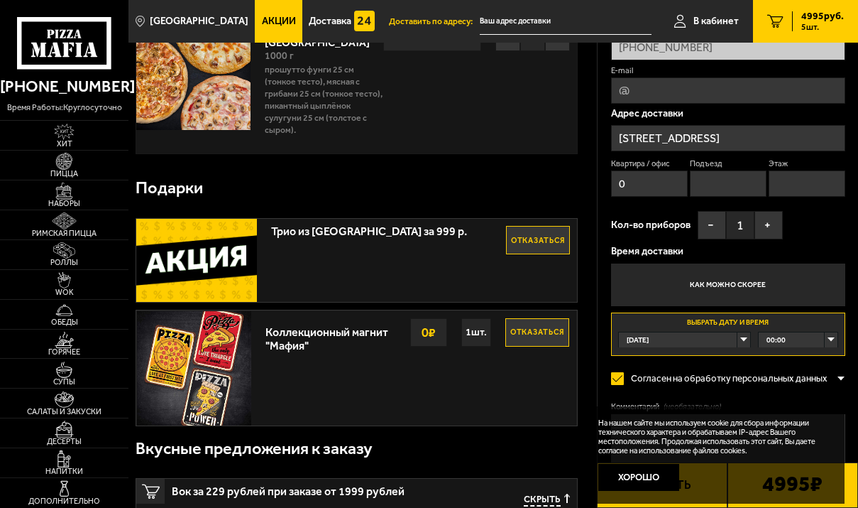
scroll to position [142, 0]
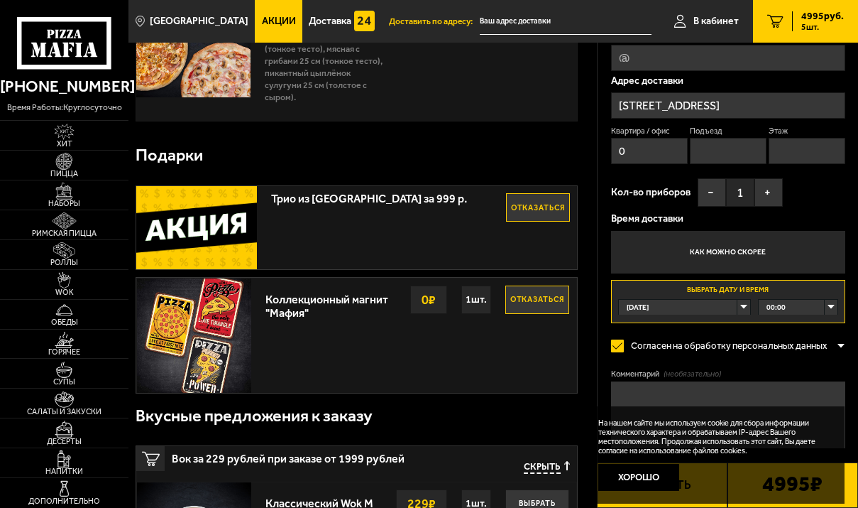
click at [742, 305] on div "[DATE]" at bounding box center [684, 308] width 131 height 16
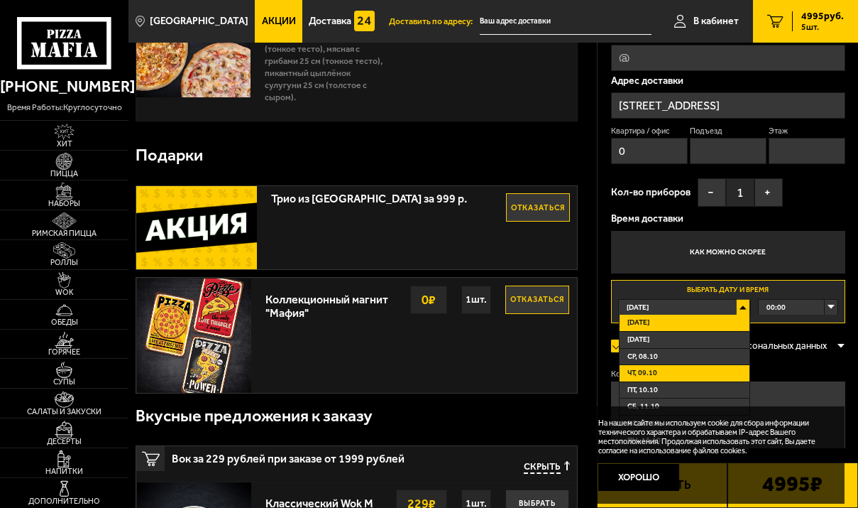
click at [694, 368] on li "чт, 09.10" at bounding box center [685, 373] width 130 height 17
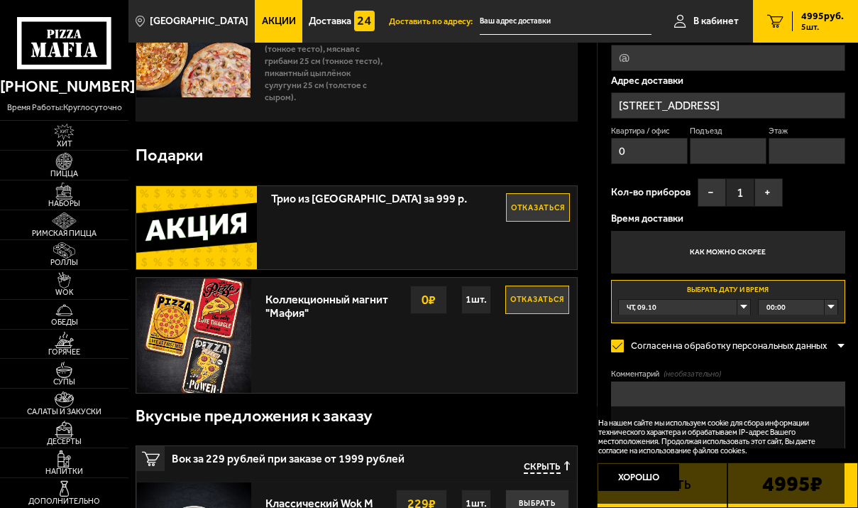
click at [830, 311] on div "00:00" at bounding box center [798, 308] width 79 height 16
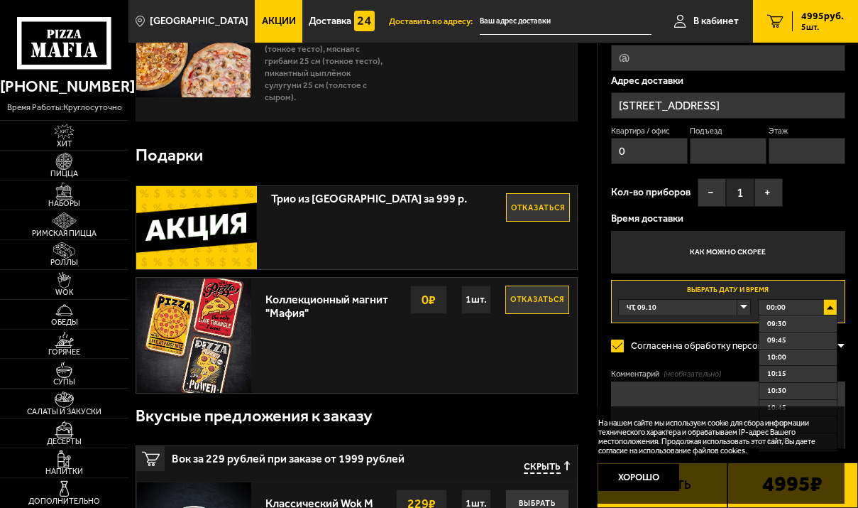
scroll to position [639, 0]
click at [802, 354] on li "10:00" at bounding box center [798, 354] width 77 height 17
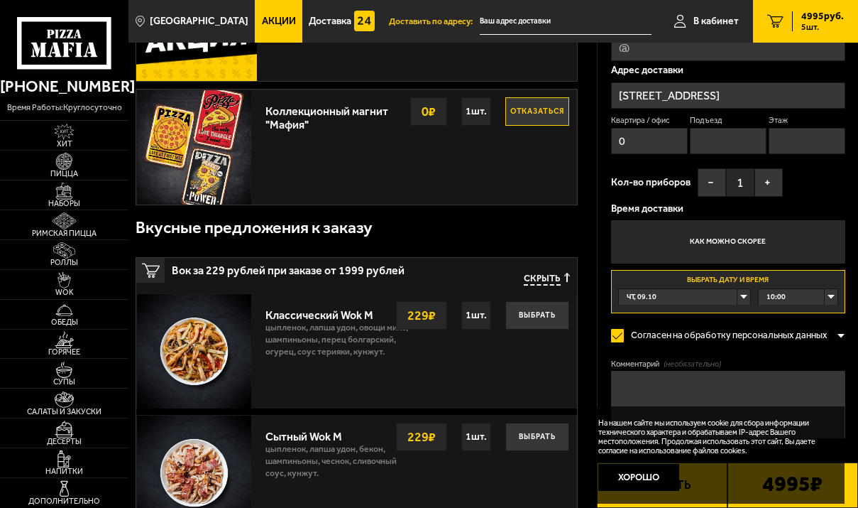
scroll to position [355, 0]
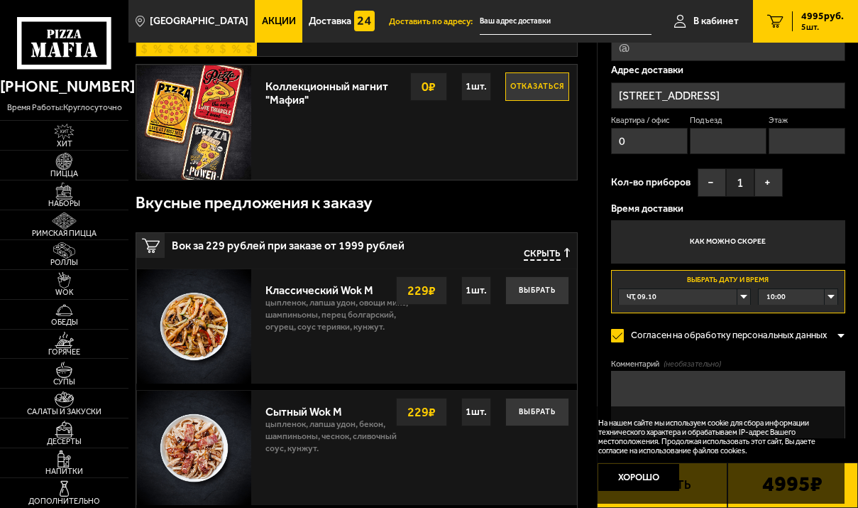
click at [626, 375] on textarea "Комментарий (необязательно)" at bounding box center [728, 404] width 235 height 67
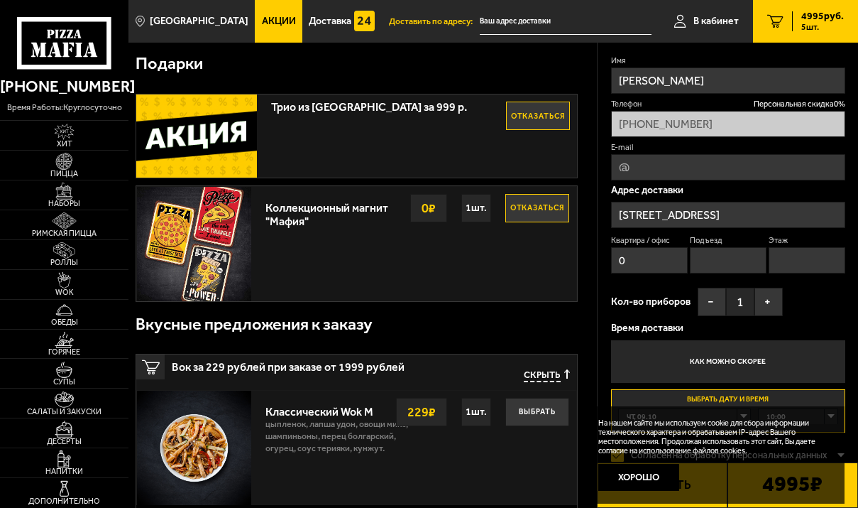
scroll to position [213, 0]
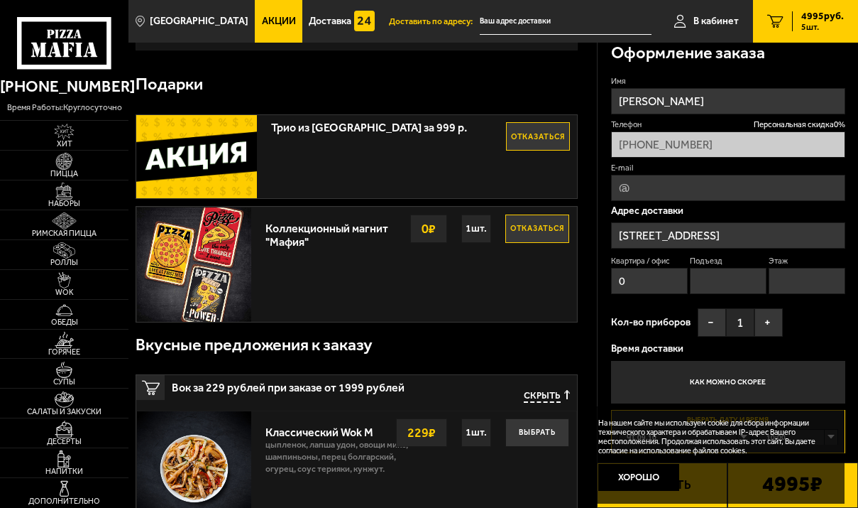
click at [659, 186] on input "E-mail" at bounding box center [728, 188] width 235 height 26
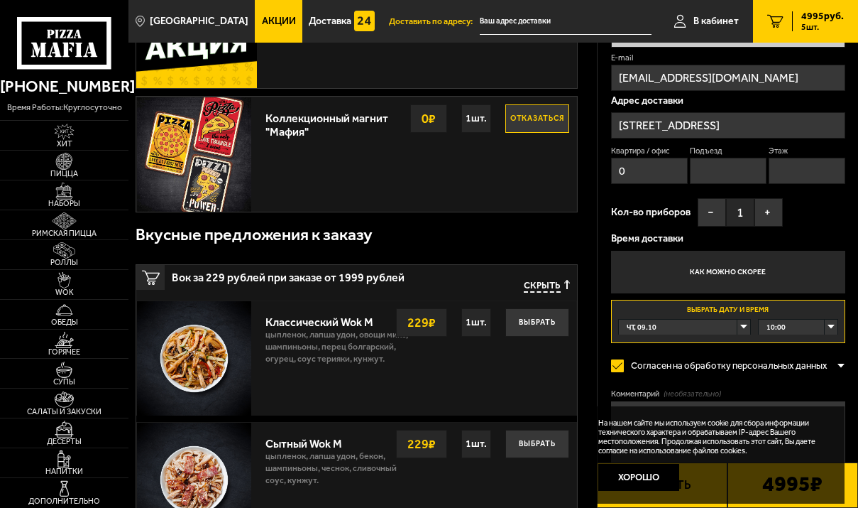
scroll to position [355, 0]
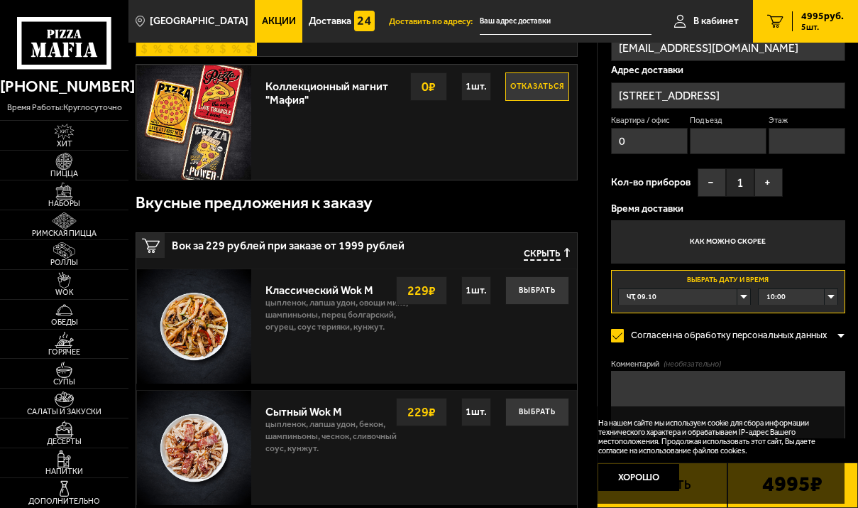
type input "[EMAIL_ADDRESS][DOMAIN_NAME]"
click at [628, 384] on textarea "Комментарий (необязательно)" at bounding box center [728, 404] width 235 height 67
type textarea "G"
click at [615, 379] on textarea "просьба позвонить за 15 мин." at bounding box center [728, 404] width 235 height 67
click at [762, 382] on textarea "Просьба позвонить за 15 мин." at bounding box center [728, 404] width 235 height 67
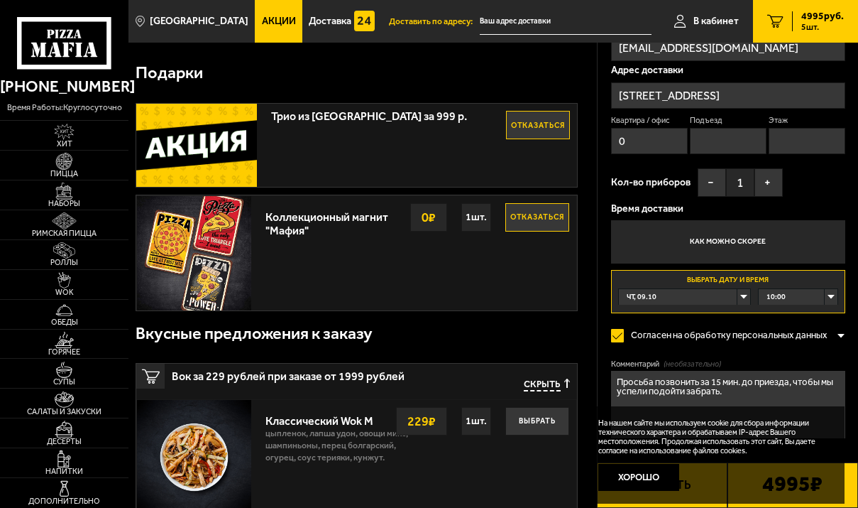
scroll to position [426, 0]
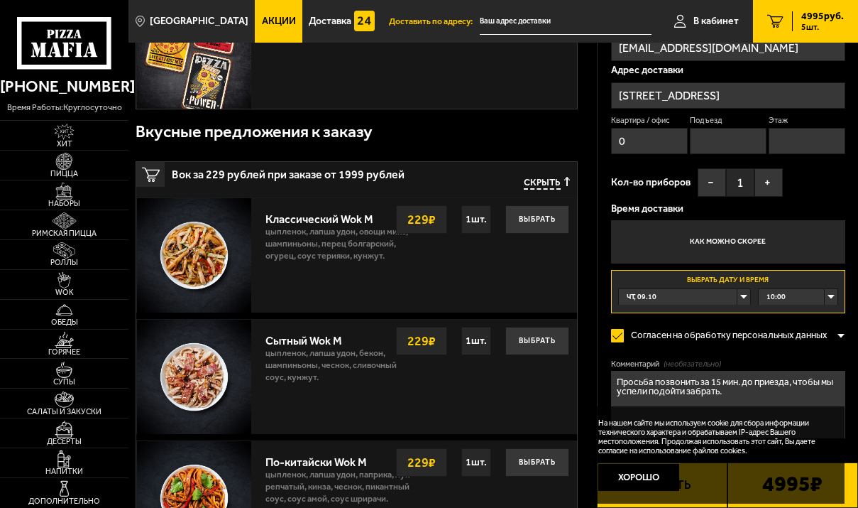
click at [730, 391] on textarea "Просьба позвонить за 15 мин. до приезда, чтобы мы успели подойти забрать." at bounding box center [728, 404] width 235 height 67
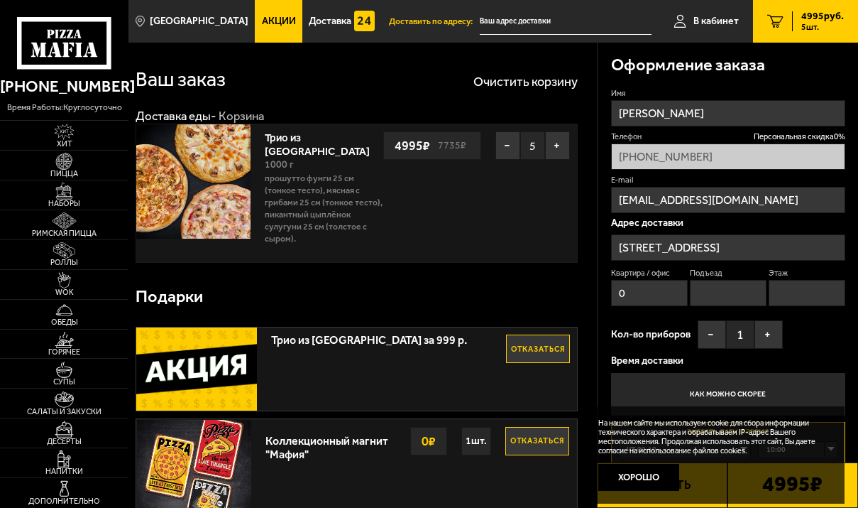
scroll to position [0, 0]
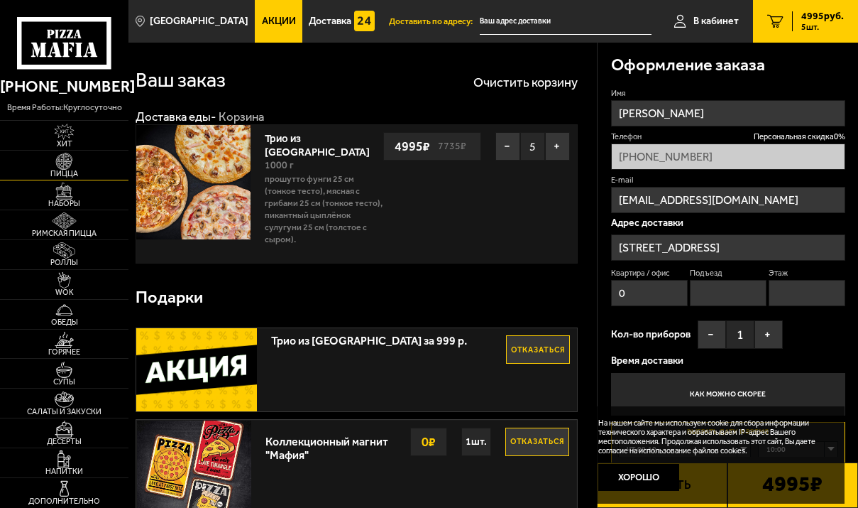
type textarea "Просьба позвонить за 15 мин. до приезда, чтобы мы успели подойти забрать. И буд…"
click at [63, 160] on img at bounding box center [64, 161] width 34 height 16
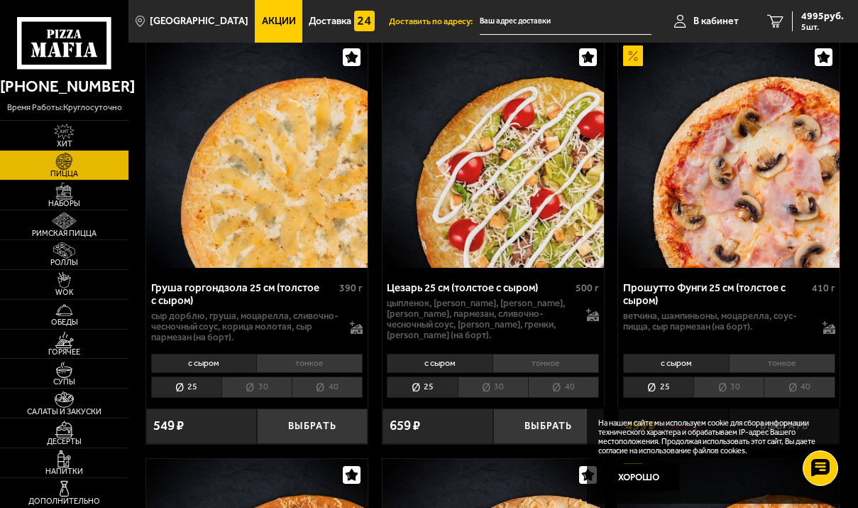
scroll to position [2272, 0]
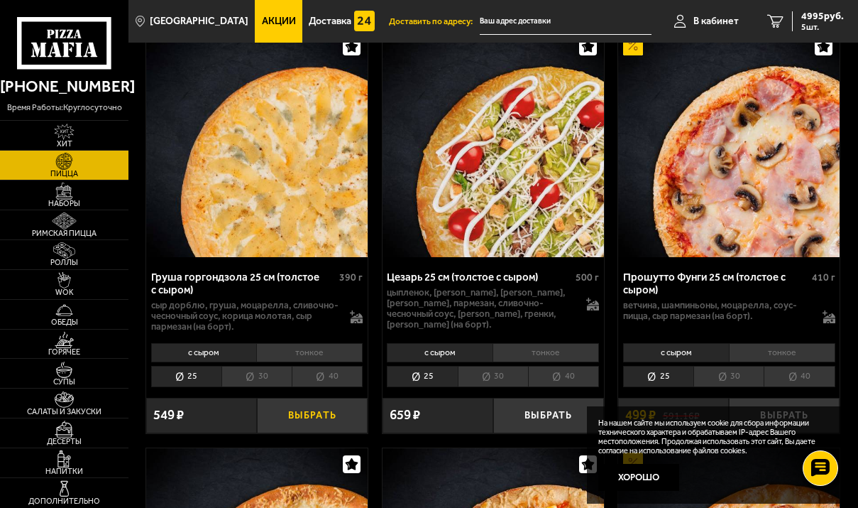
click at [302, 408] on button "Выбрать" at bounding box center [312, 415] width 111 height 35
click at [782, 21] on icon "6" at bounding box center [775, 21] width 16 height 13
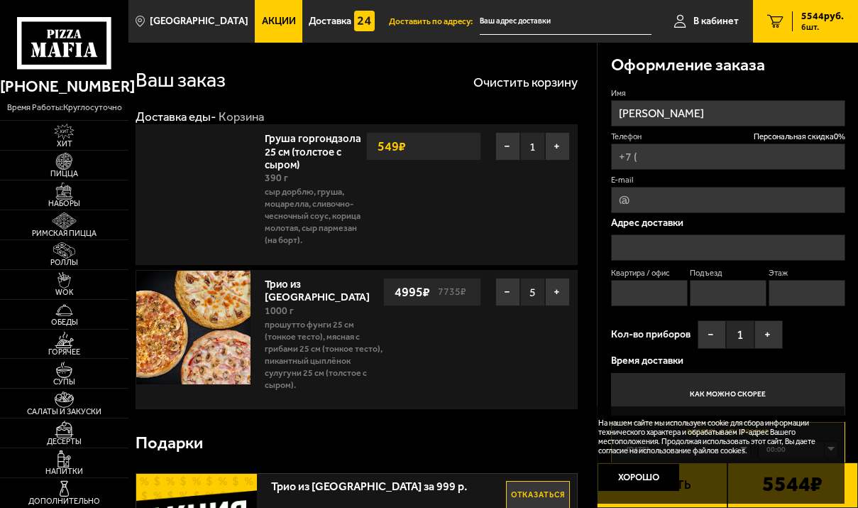
type input "[PHONE_NUMBER]"
type input "[STREET_ADDRESS]"
type input "0"
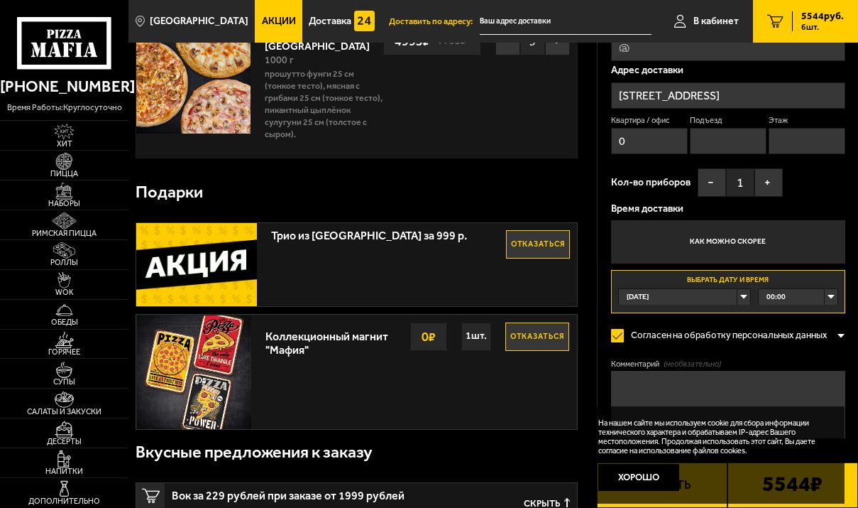
scroll to position [284, 0]
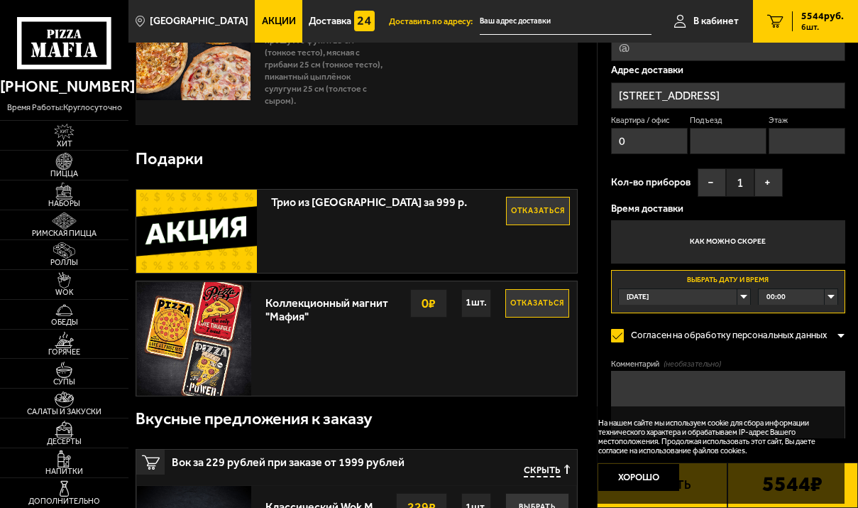
click at [745, 296] on div "[DATE]" at bounding box center [684, 297] width 131 height 16
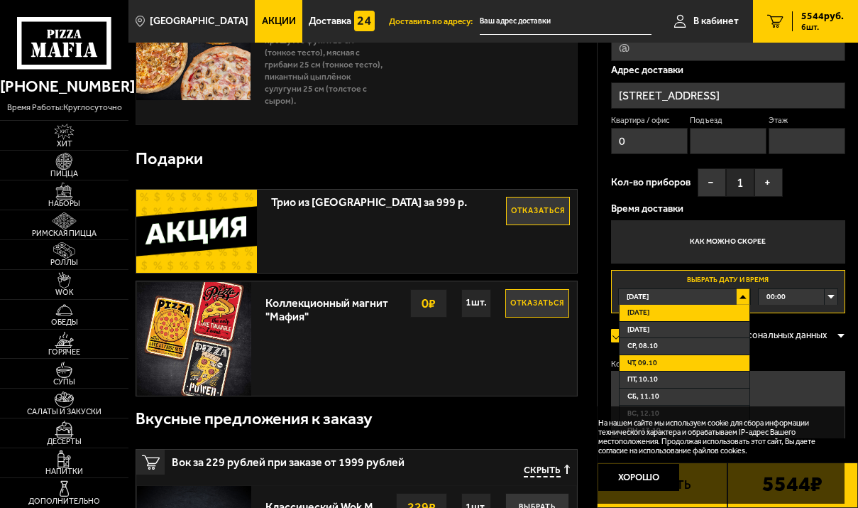
click at [640, 364] on span "чт, 09.10" at bounding box center [643, 363] width 30 height 11
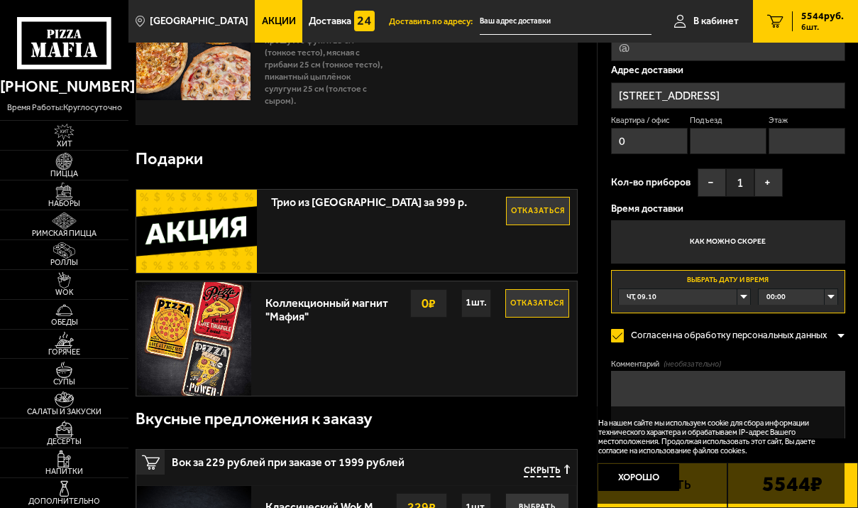
click at [833, 293] on div "00:00" at bounding box center [798, 297] width 79 height 16
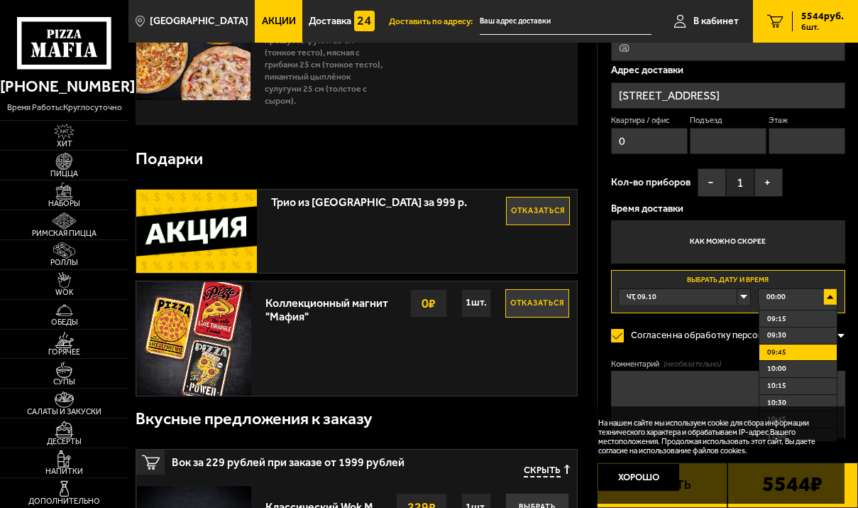
scroll to position [639, 0]
click at [785, 346] on li "10:00" at bounding box center [798, 344] width 77 height 17
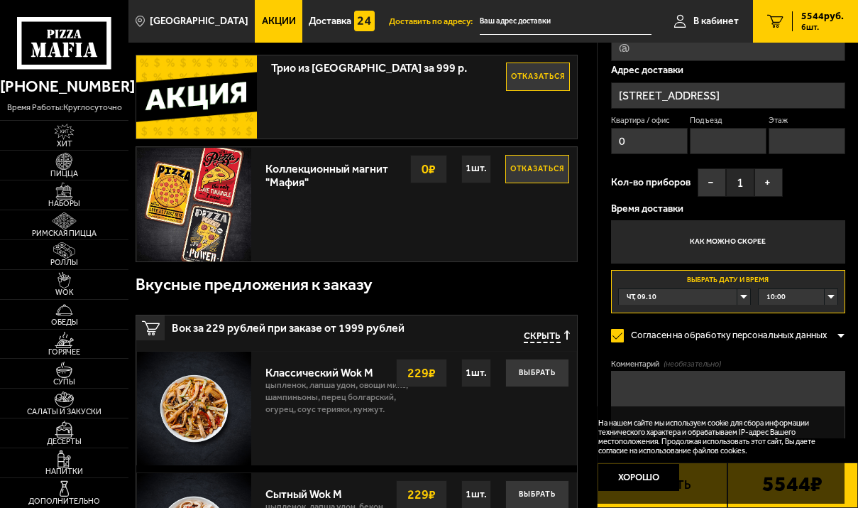
scroll to position [426, 0]
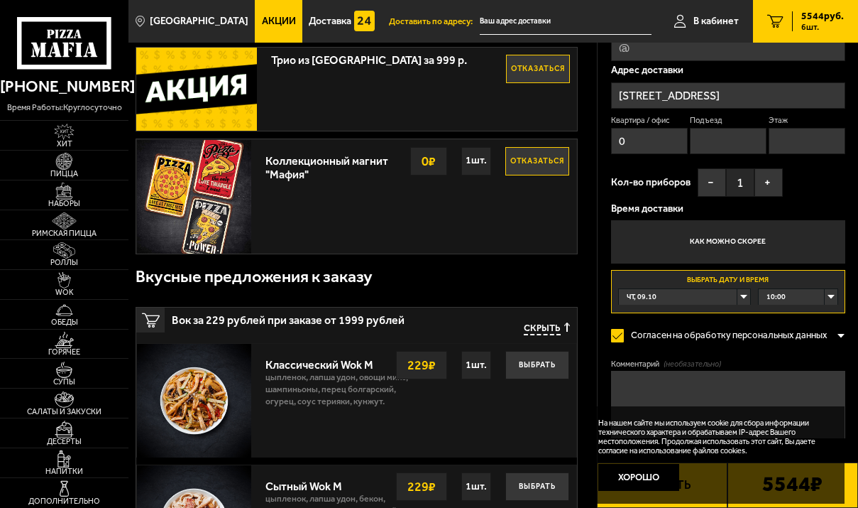
click at [634, 378] on textarea "Комментарий (необязательно)" at bounding box center [728, 404] width 235 height 67
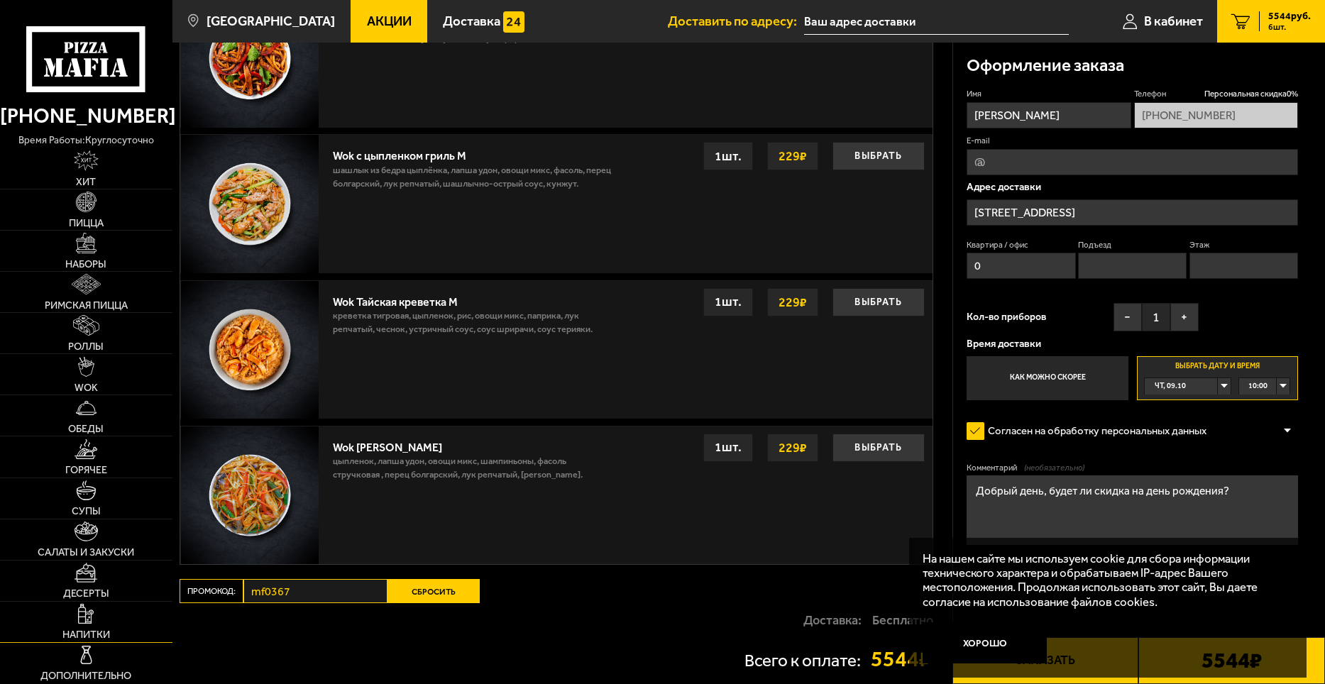
scroll to position [1136, 0]
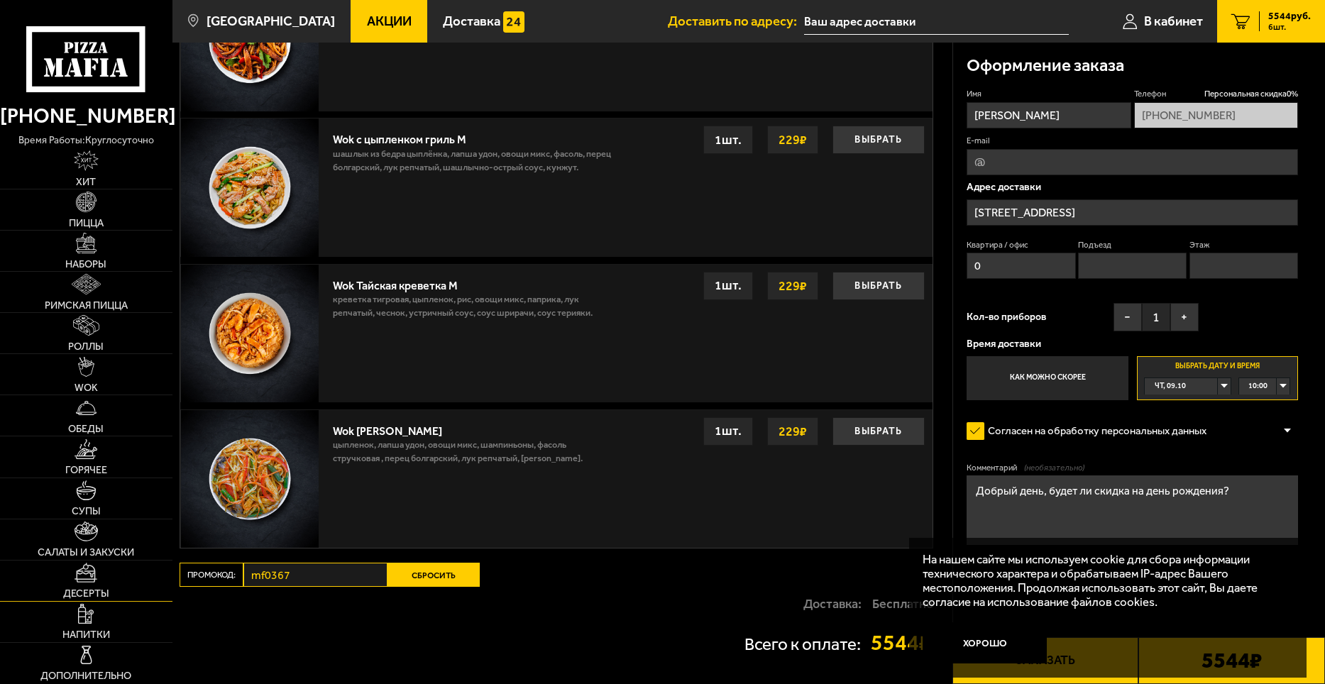
type textarea "Добрый день, будет ли скидка на день рождения?"
click at [84, 507] on img at bounding box center [86, 573] width 23 height 21
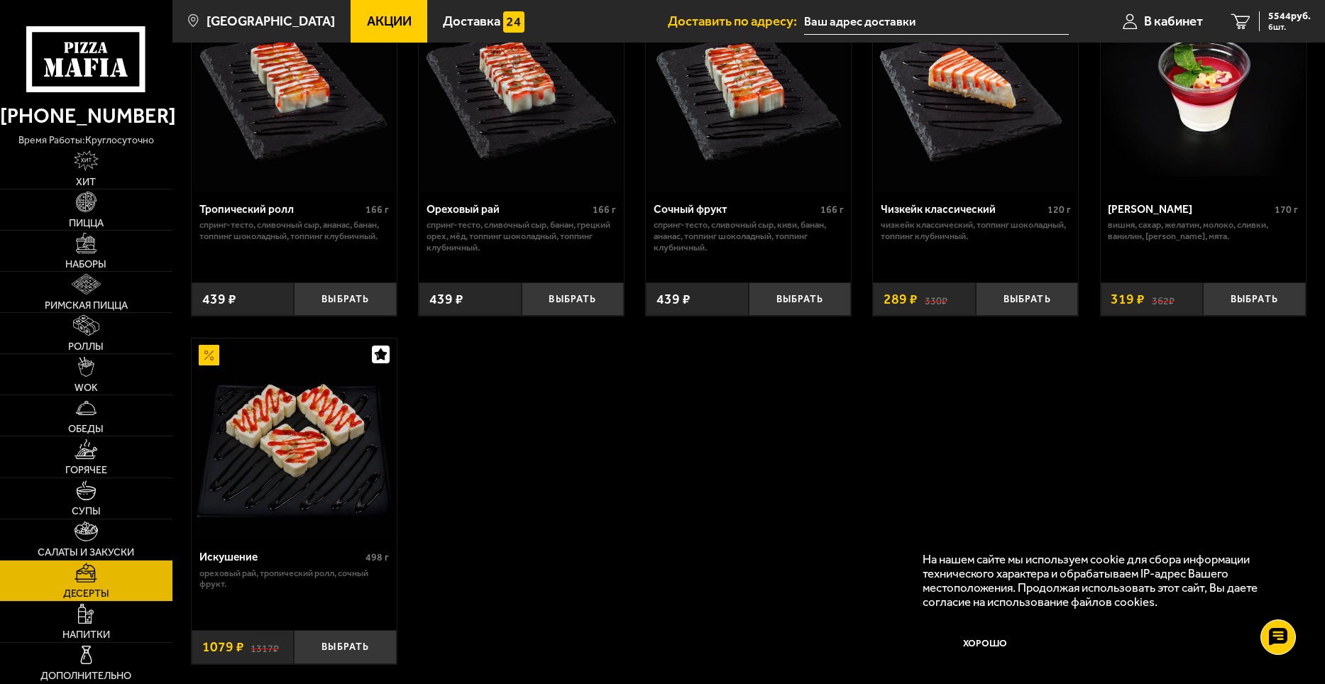
scroll to position [497, 0]
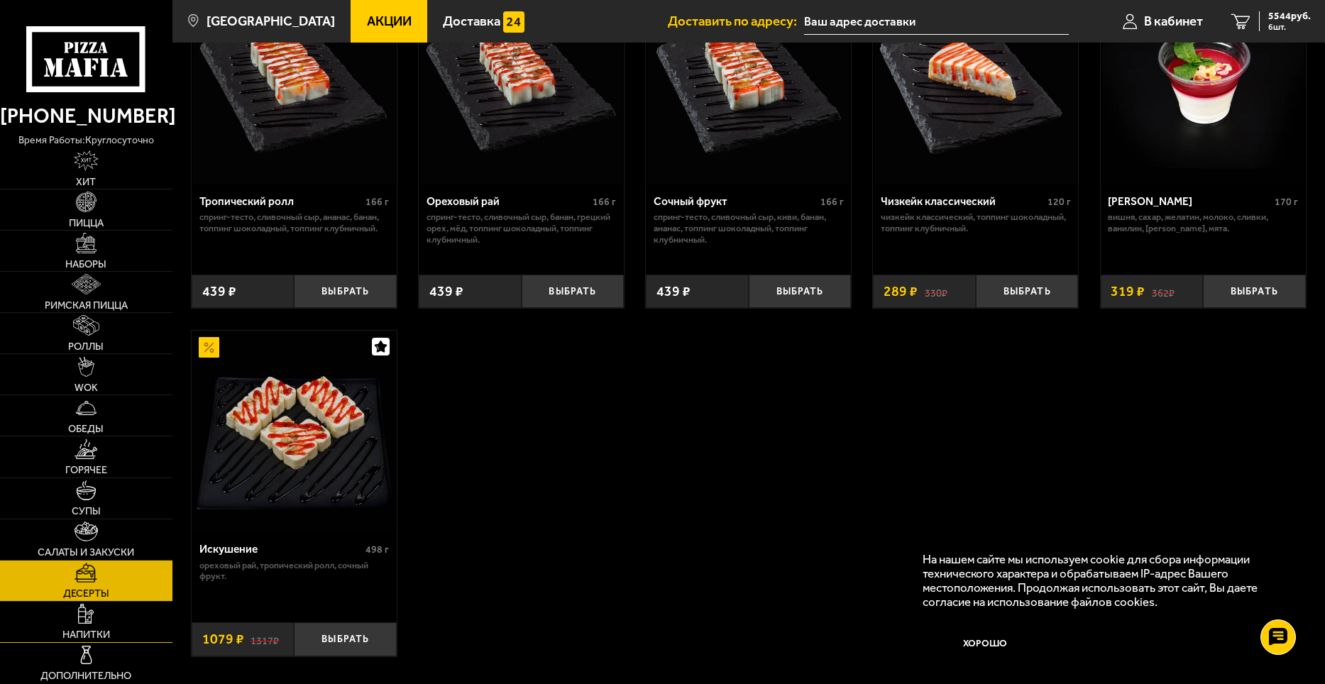
click at [82, 507] on link "Напитки" at bounding box center [86, 622] width 173 height 40
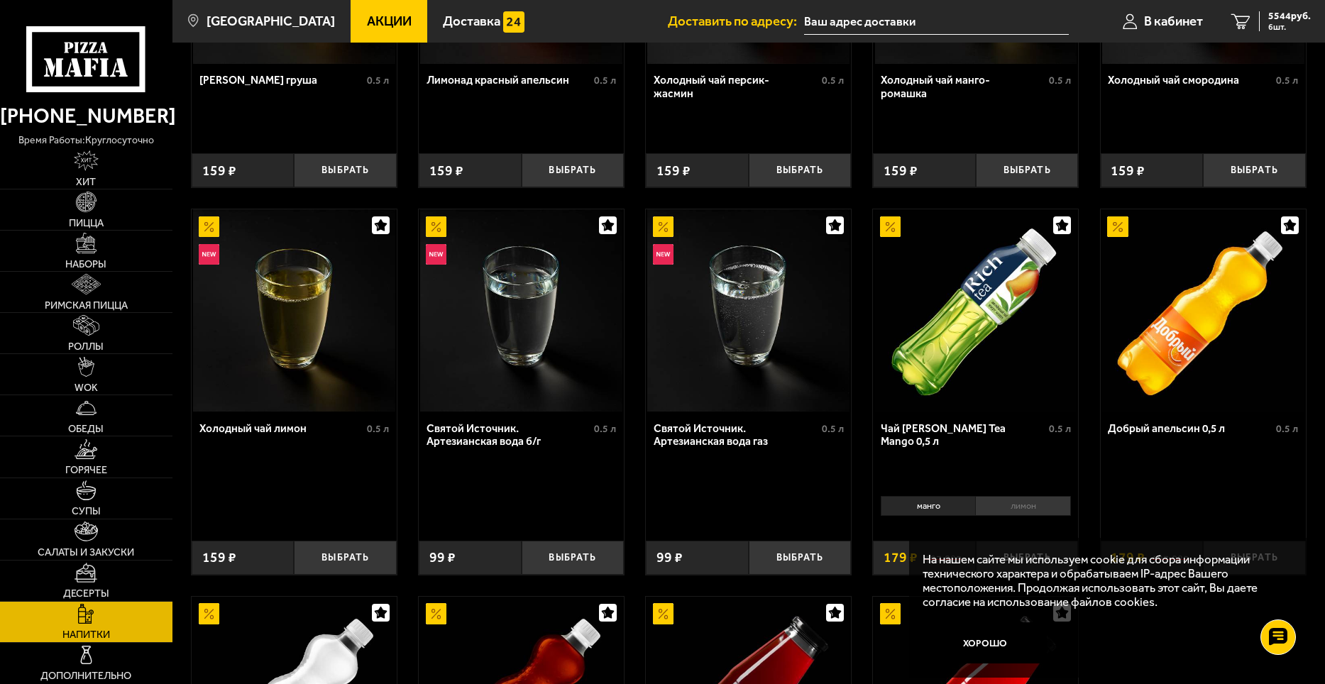
scroll to position [284, 0]
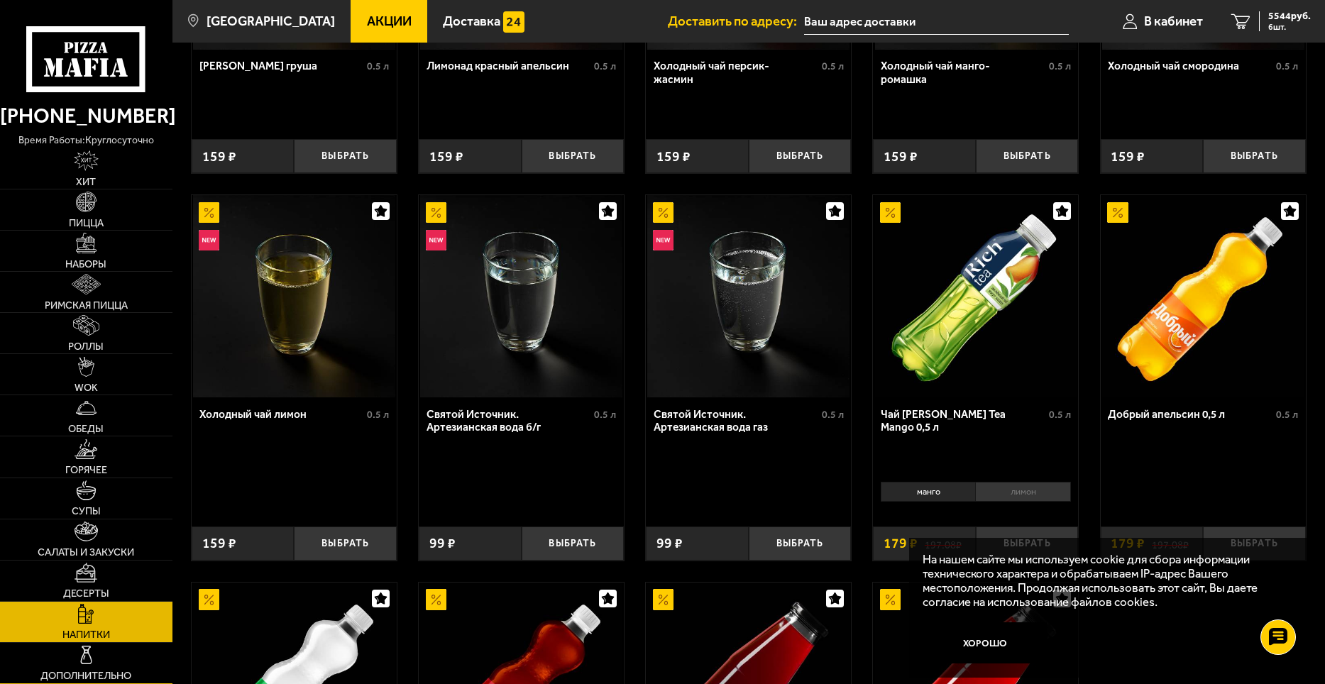
click at [87, 507] on img at bounding box center [86, 655] width 21 height 21
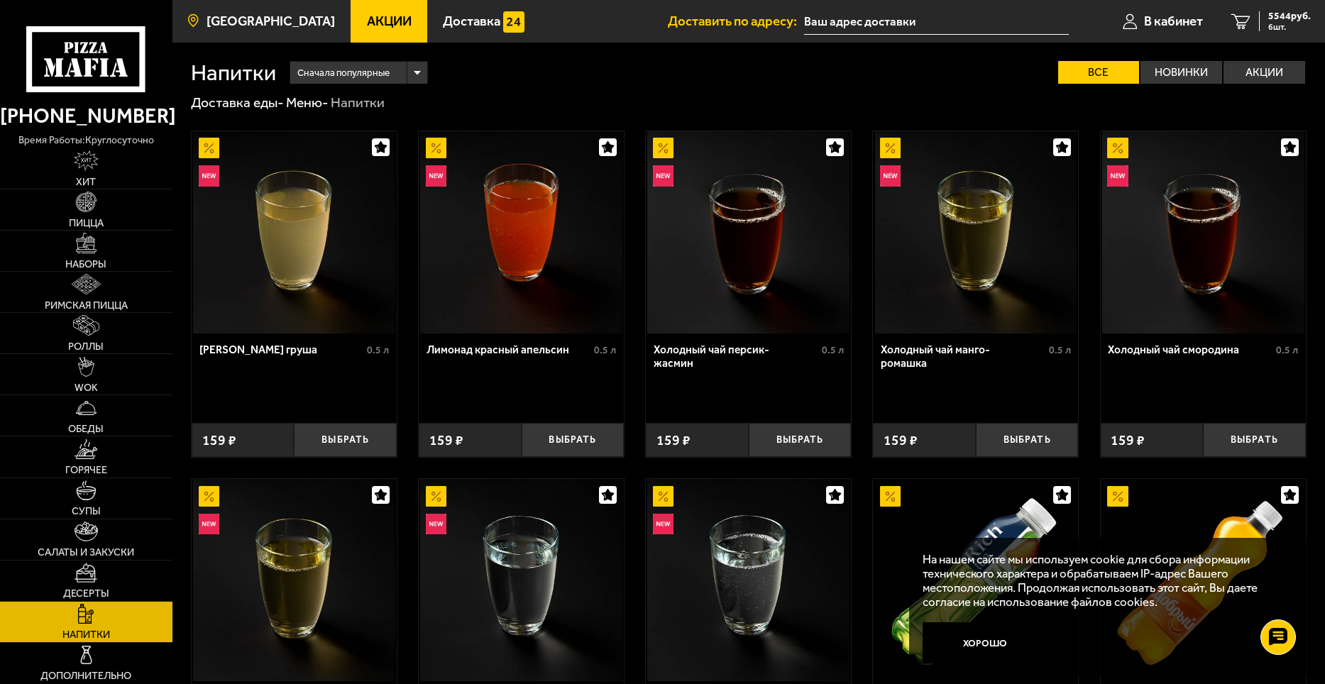
scroll to position [284, 0]
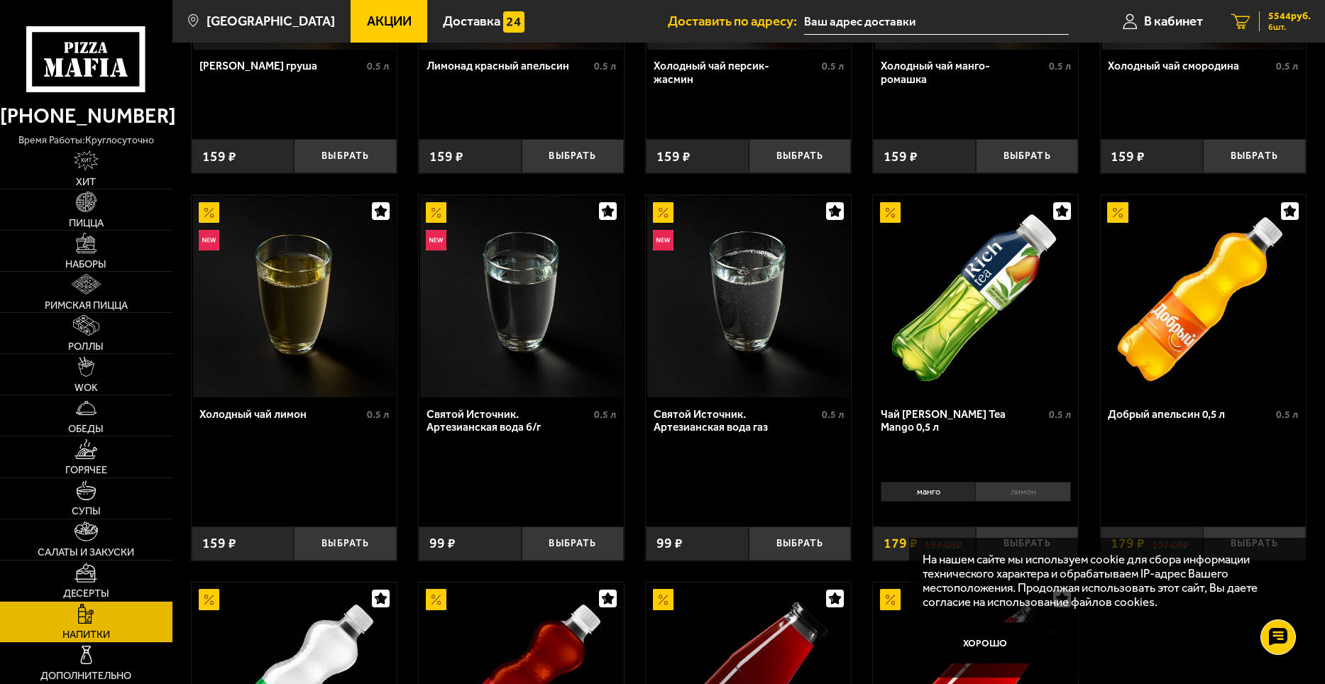
click at [858, 26] on span "6 шт." at bounding box center [1290, 27] width 43 height 9
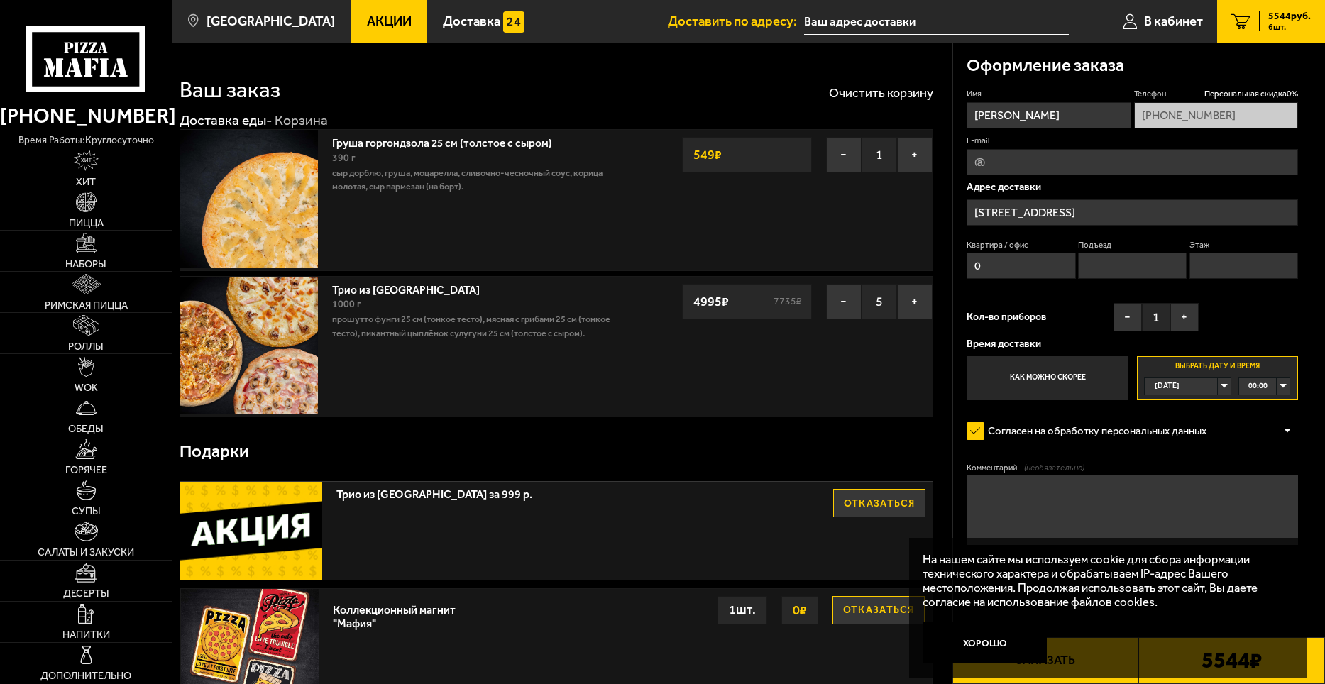
click at [858, 386] on div "[DATE]" at bounding box center [1181, 386] width 72 height 16
click at [858, 454] on span "чт, 09.10" at bounding box center [1171, 455] width 31 height 16
click at [858, 383] on div "00:00" at bounding box center [1265, 386] width 50 height 16
click at [858, 454] on span "10:00" at bounding box center [1258, 454] width 19 height 16
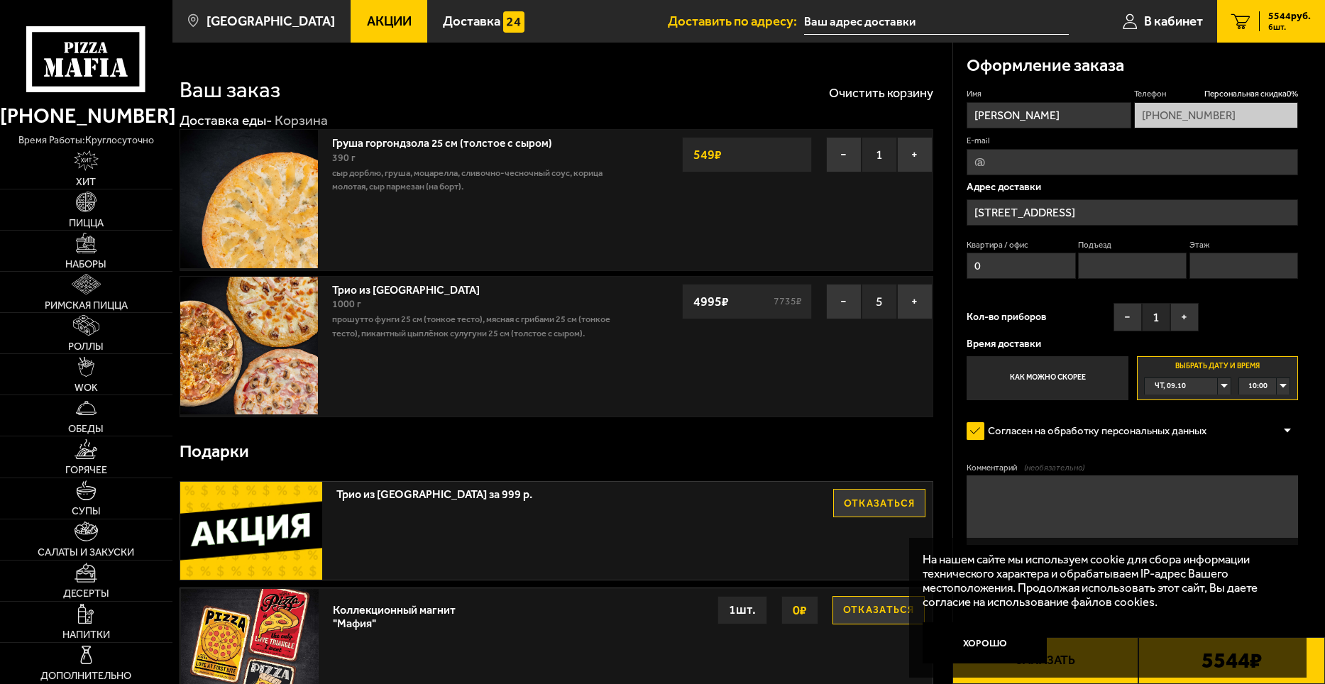
click at [858, 481] on textarea "Комментарий (необязательно)" at bounding box center [1133, 510] width 332 height 69
type textarea "Добрый день, будет ли скидка на день рождения?"
click at [858, 160] on input "E-mail" at bounding box center [1133, 162] width 332 height 26
type input "[EMAIL_ADDRESS][DOMAIN_NAME]"
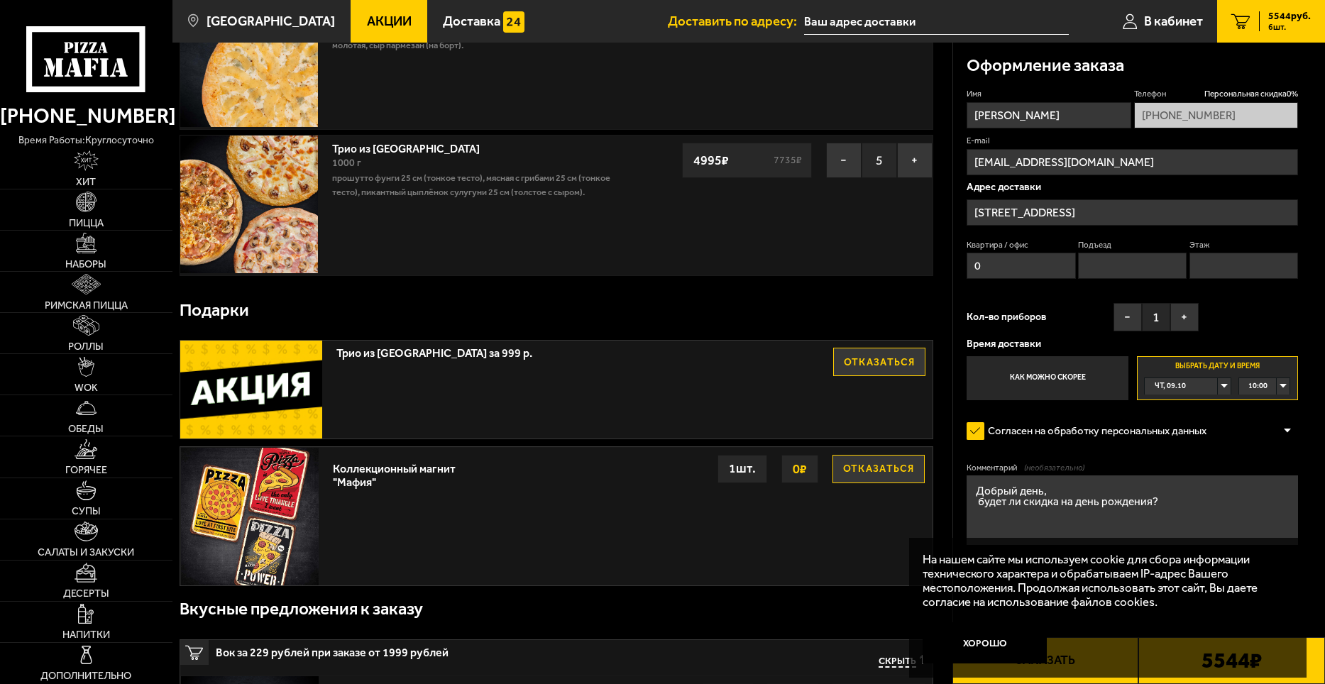
scroll to position [142, 0]
click at [858, 507] on button "Хорошо" at bounding box center [985, 643] width 124 height 41
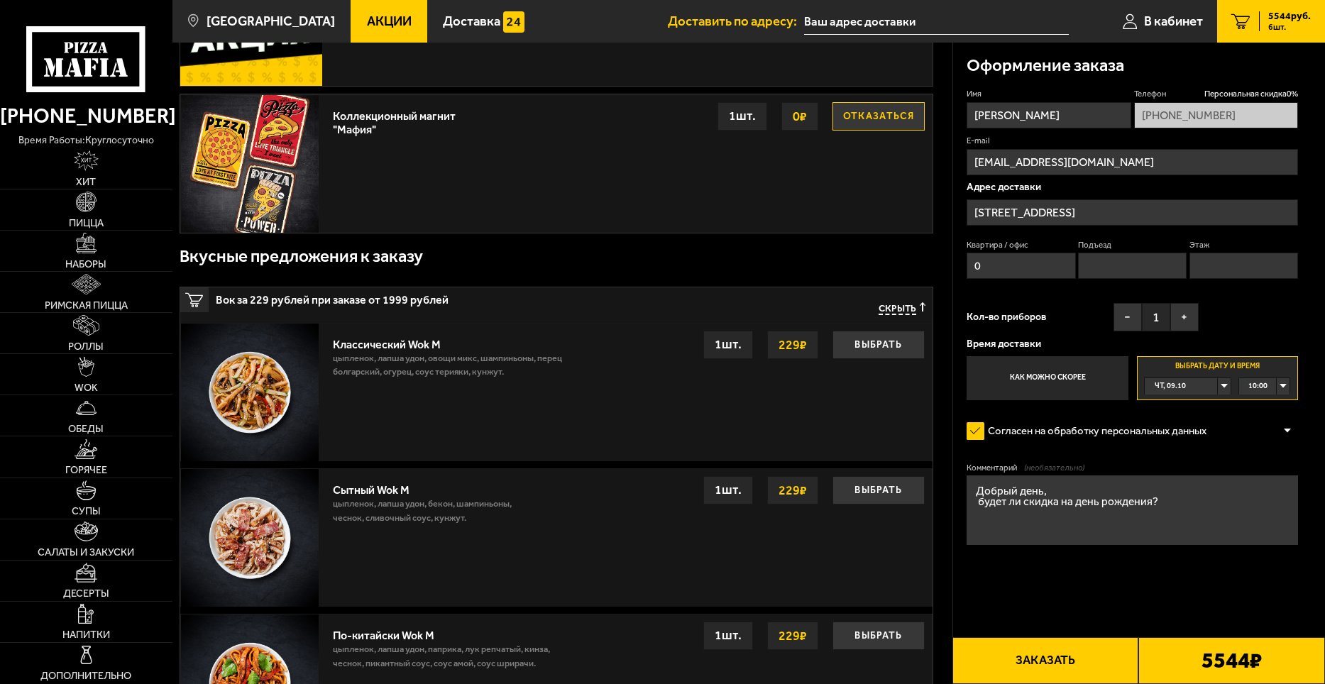
scroll to position [497, 0]
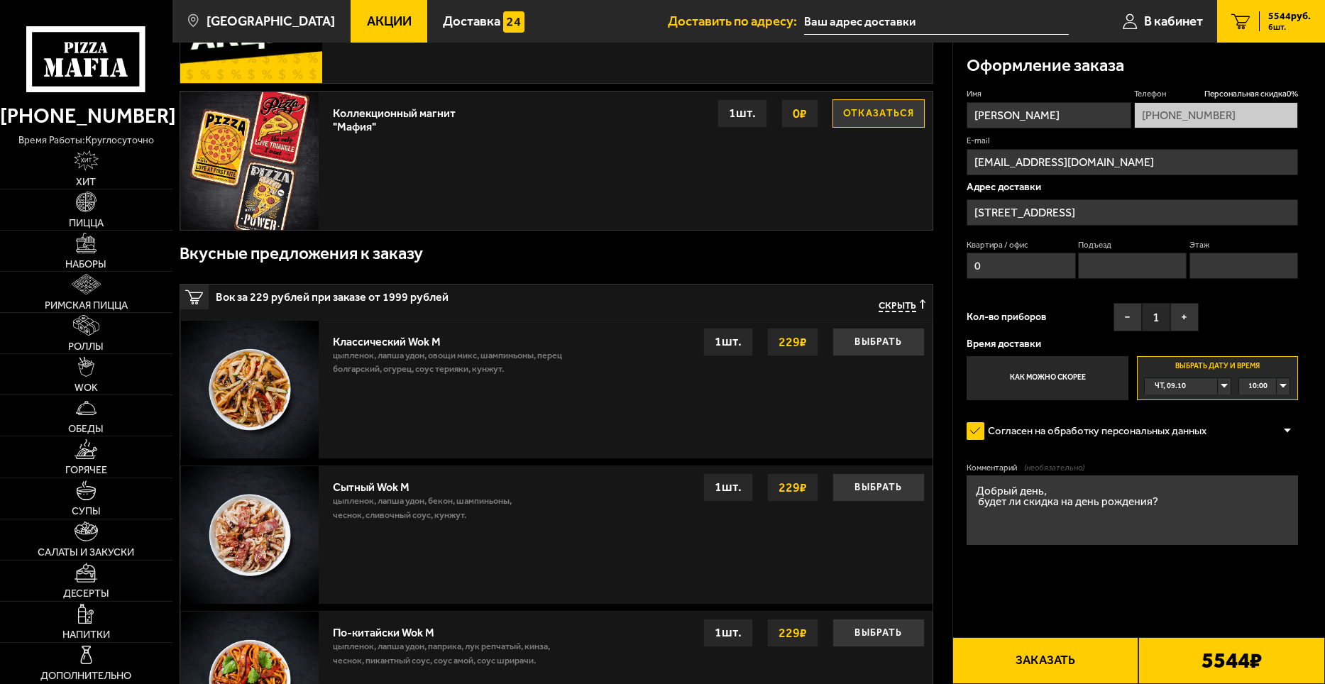
click at [858, 507] on button "Заказать" at bounding box center [1046, 660] width 187 height 47
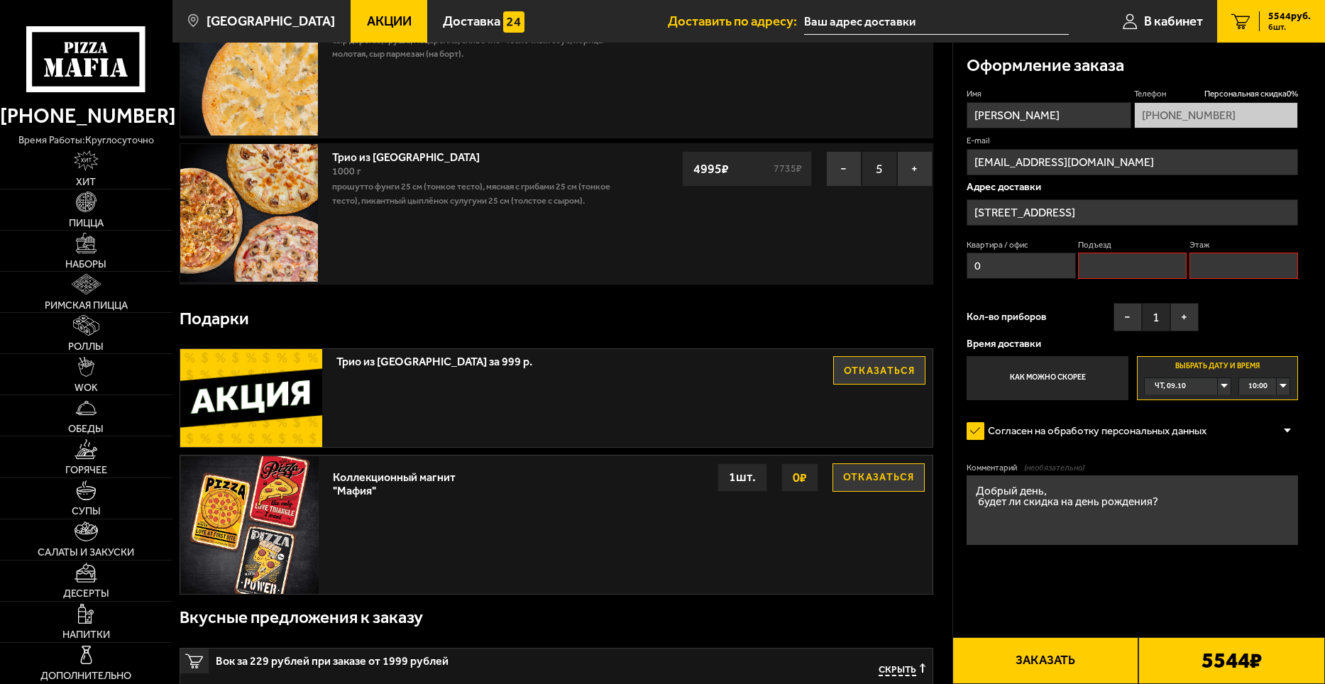
scroll to position [121, 0]
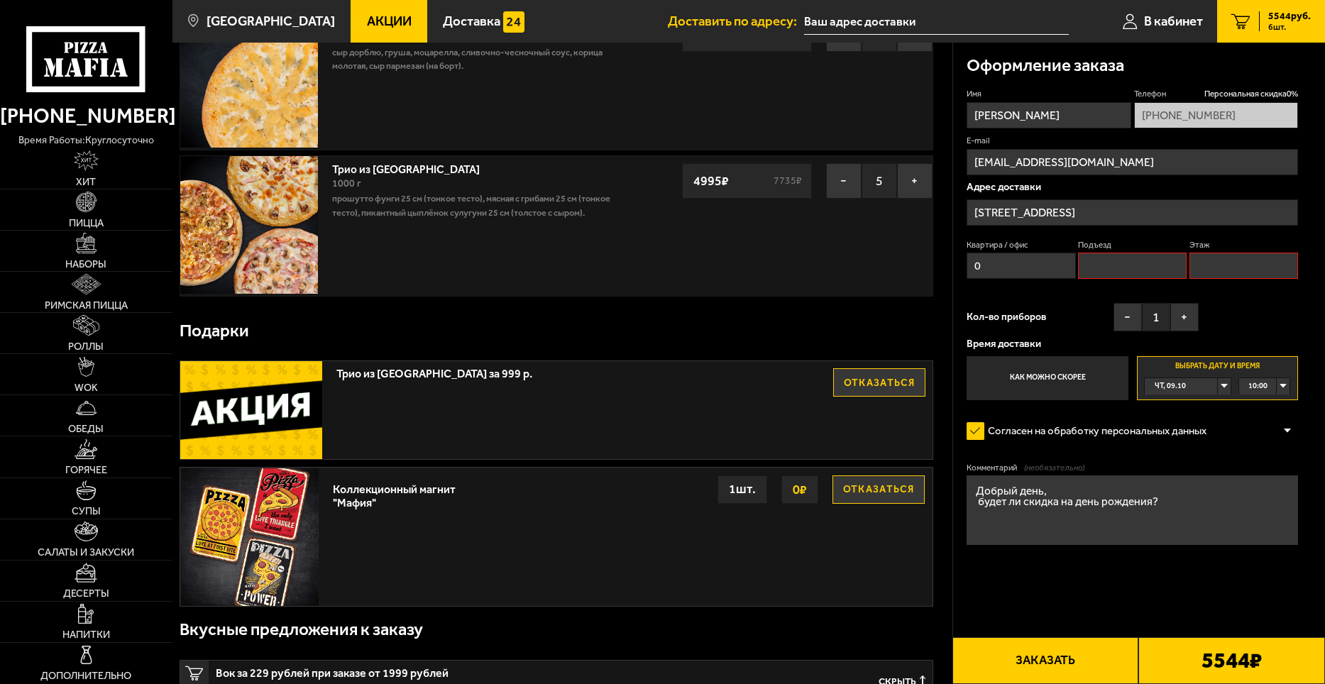
click at [858, 507] on button "Заказать" at bounding box center [1046, 660] width 187 height 47
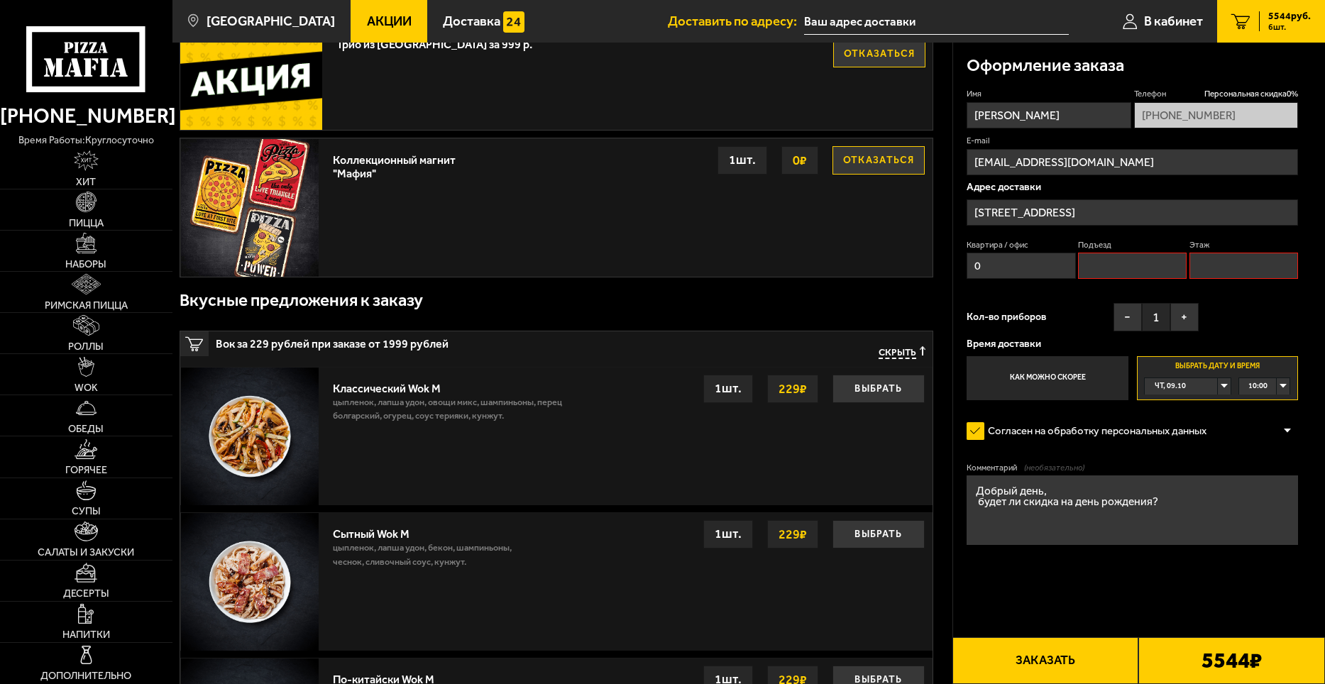
scroll to position [497, 0]
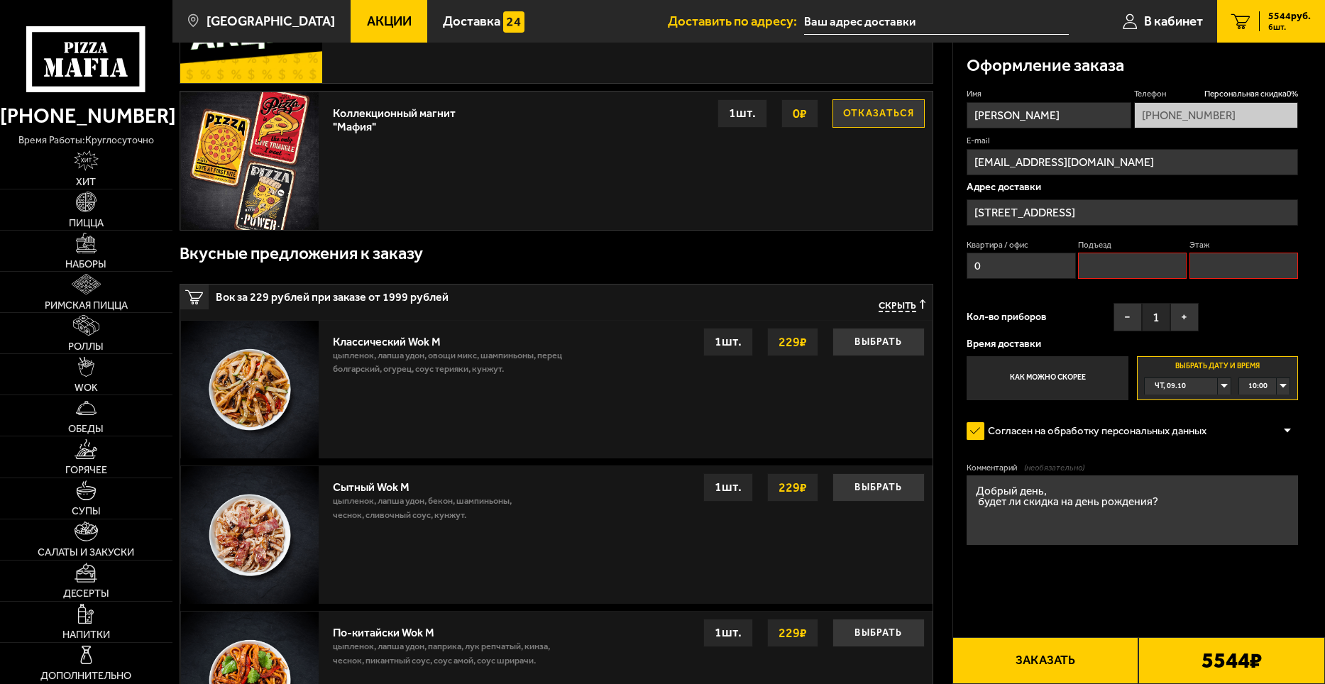
click at [858, 507] on button "Заказать" at bounding box center [1046, 660] width 187 height 47
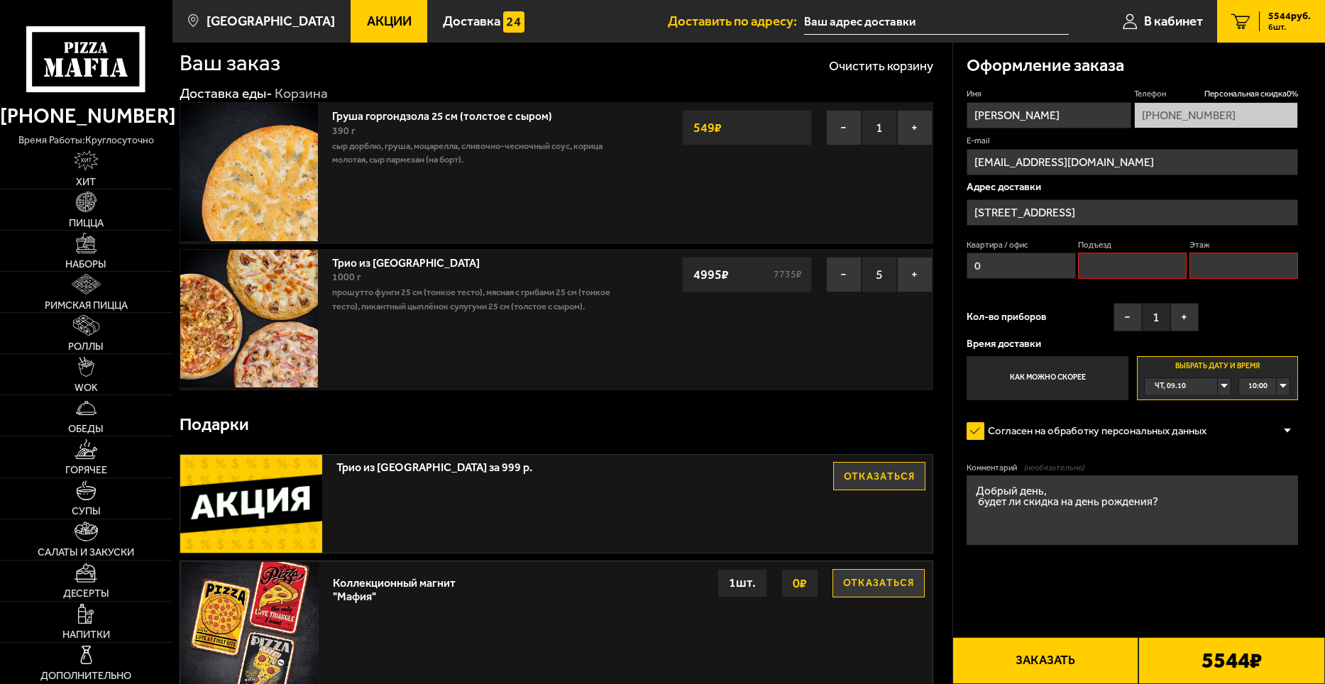
scroll to position [0, 0]
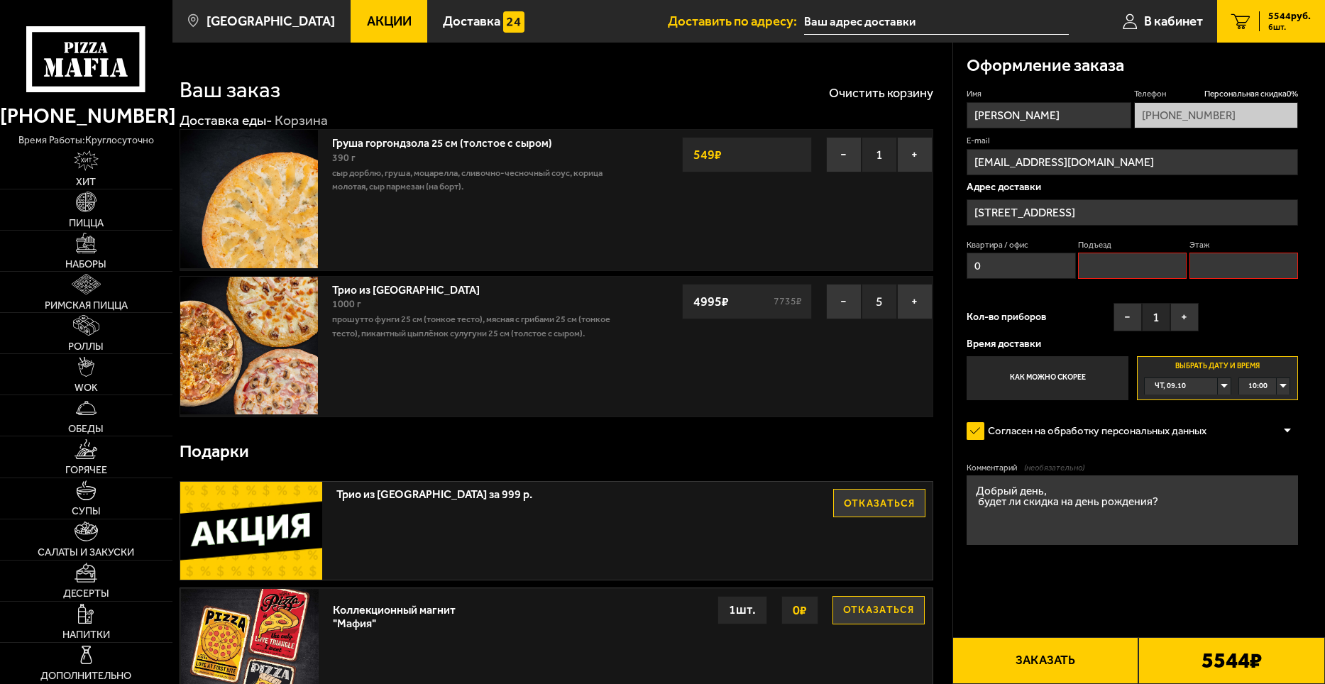
click at [858, 264] on input "Подъезд" at bounding box center [1132, 266] width 109 height 26
click at [858, 263] on input "Подъезд" at bounding box center [1132, 266] width 109 height 26
type input "1"
click at [858, 265] on input "Этаж" at bounding box center [1244, 266] width 109 height 26
type input "1"
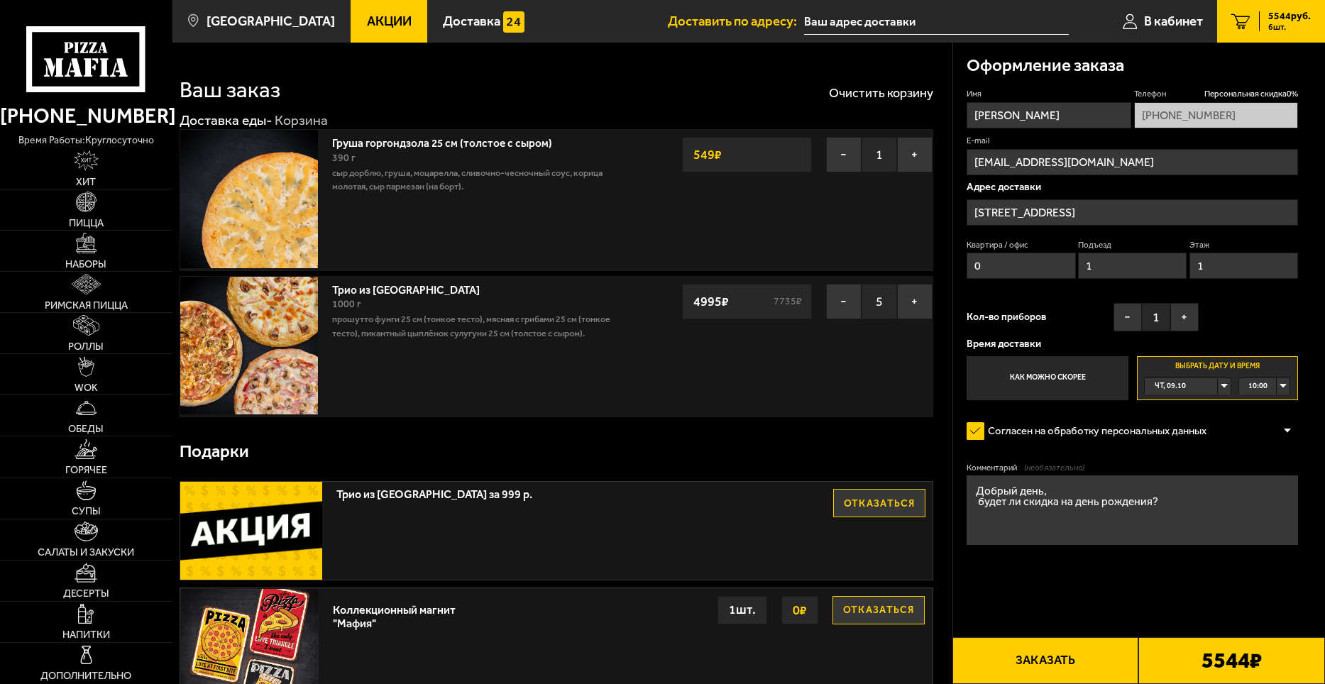
click at [858, 217] on input "[STREET_ADDRESS]" at bounding box center [1133, 212] width 332 height 26
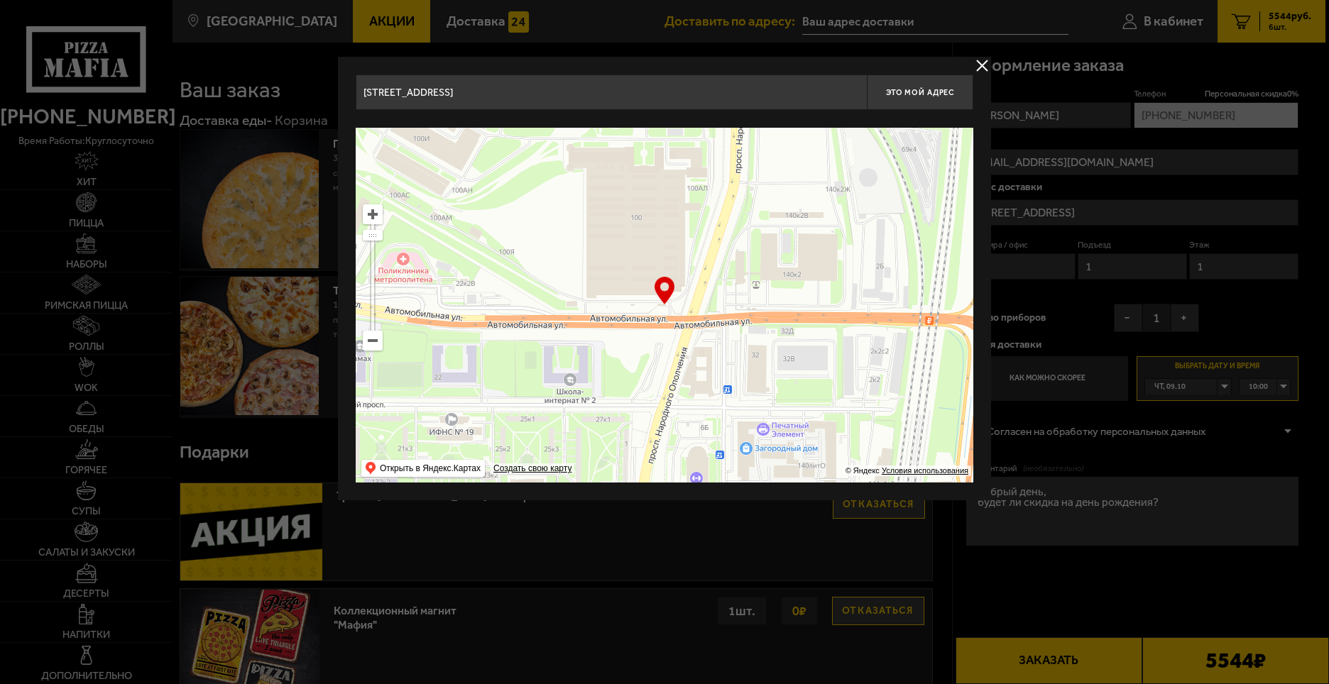
click at [858, 65] on button "delivery type" at bounding box center [982, 66] width 18 height 18
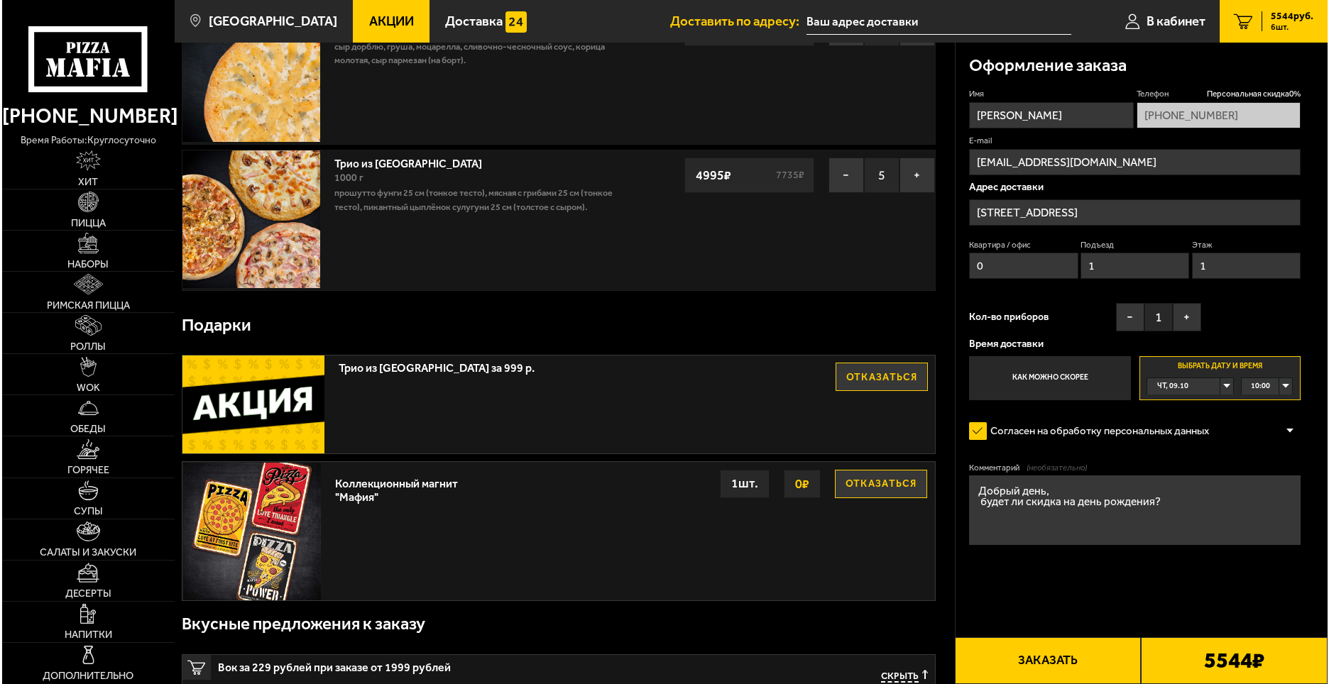
scroll to position [142, 0]
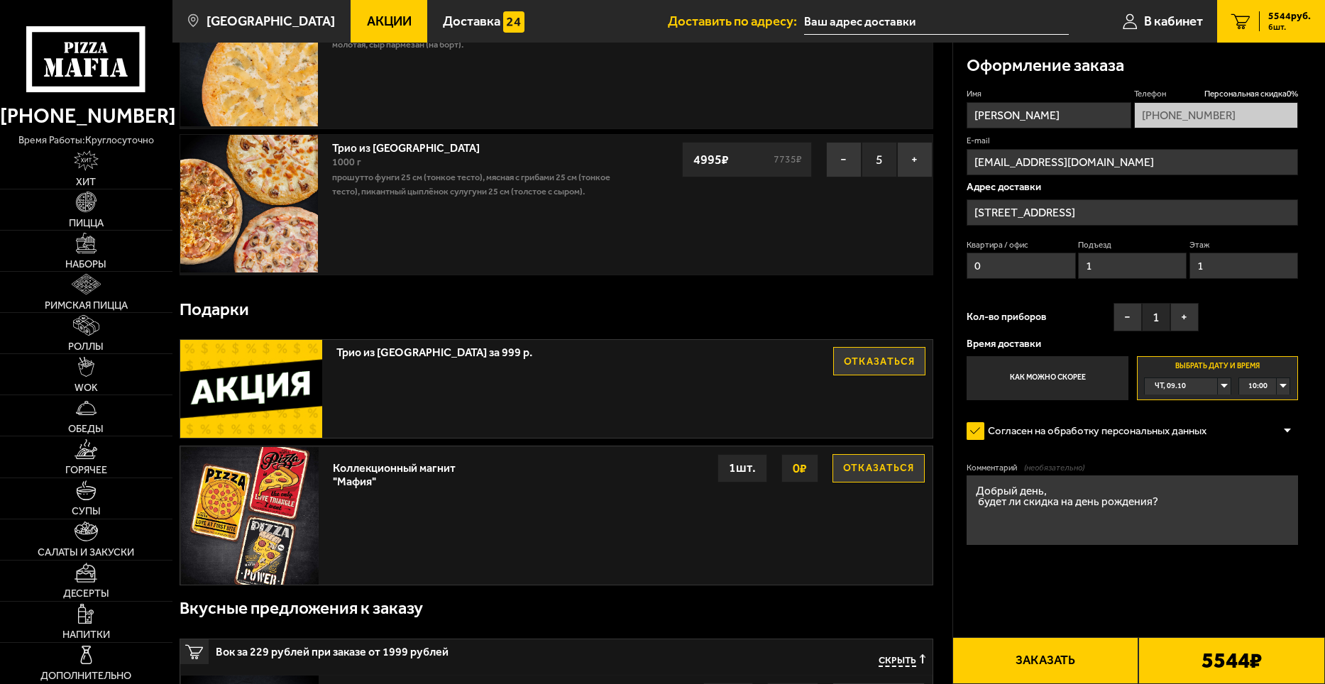
click at [858, 507] on button "Заказать" at bounding box center [1046, 660] width 187 height 47
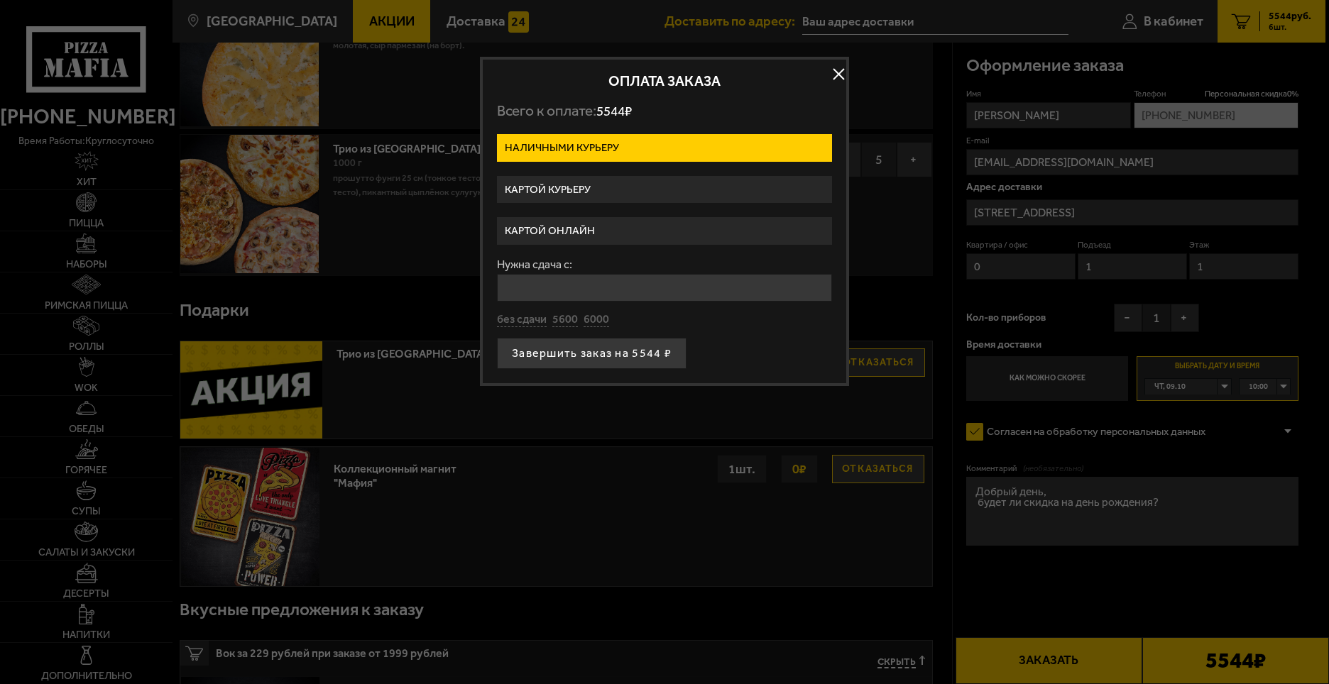
click at [634, 195] on label "Картой курьеру" at bounding box center [664, 190] width 335 height 28
click at [0, 0] on input "Картой курьеру" at bounding box center [0, 0] width 0 height 0
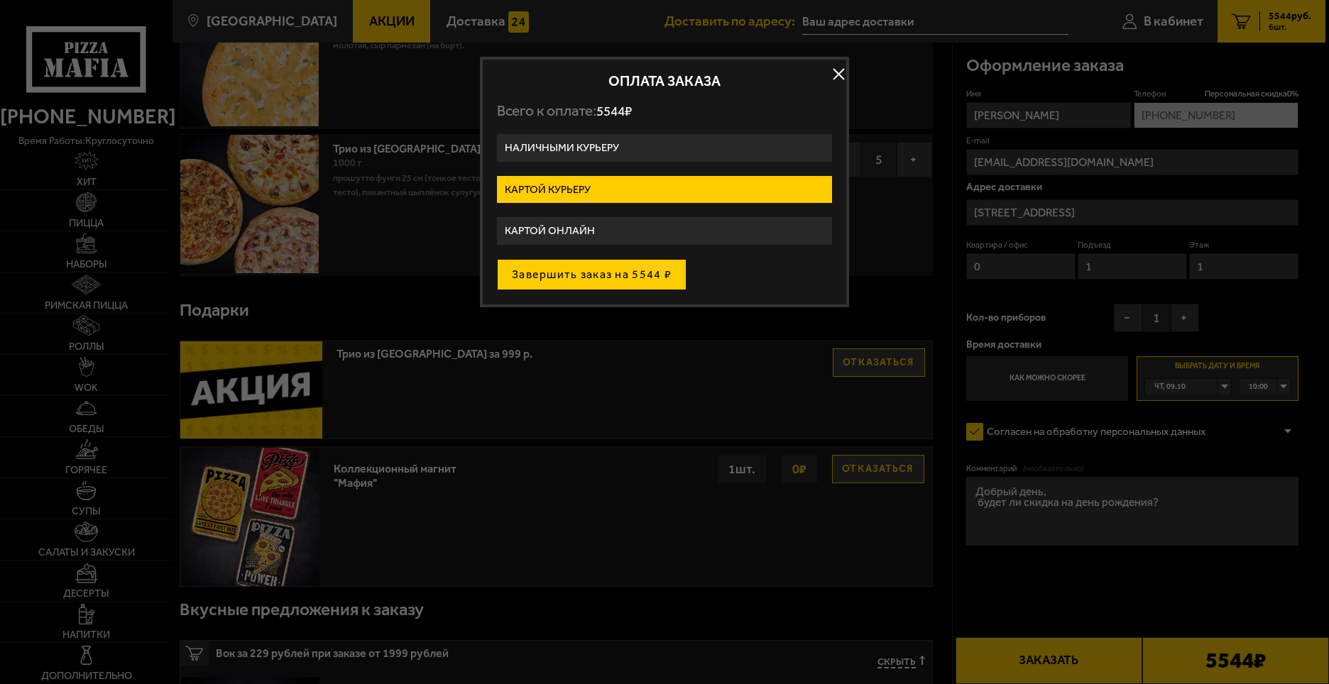
click at [617, 273] on button "Завершить заказ на 5544 ₽" at bounding box center [592, 274] width 190 height 31
